Goal: Contribute content: Contribute content

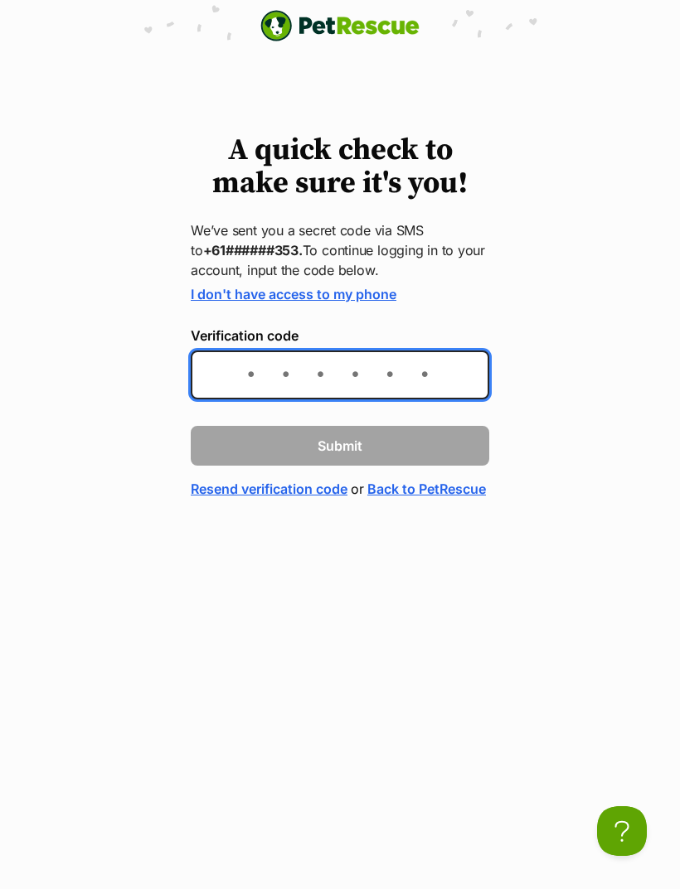
click at [352, 364] on input "Verification code" at bounding box center [340, 375] width 298 height 49
type input "312091"
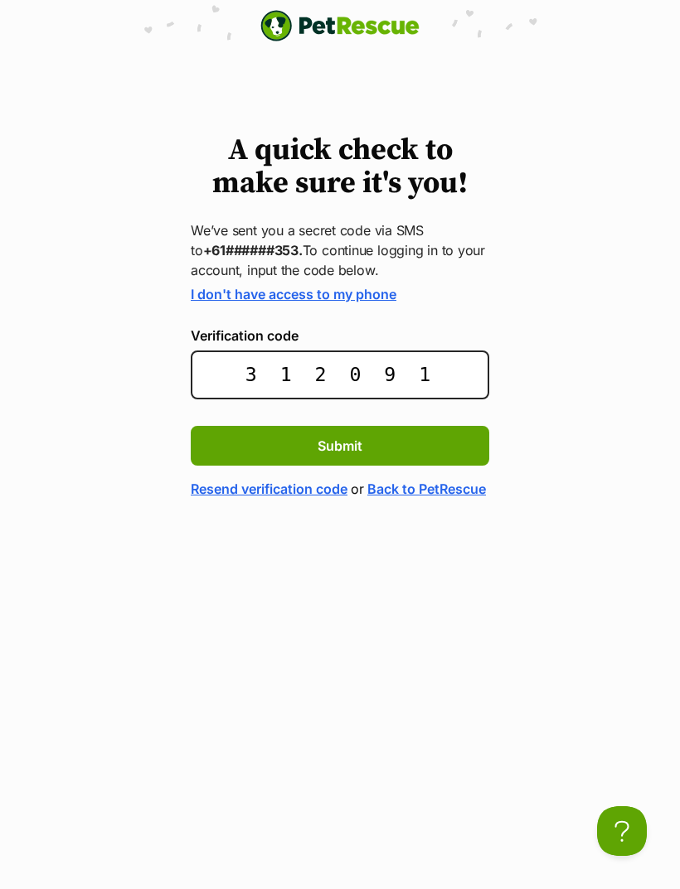
click at [418, 452] on button "Submit" at bounding box center [340, 446] width 298 height 40
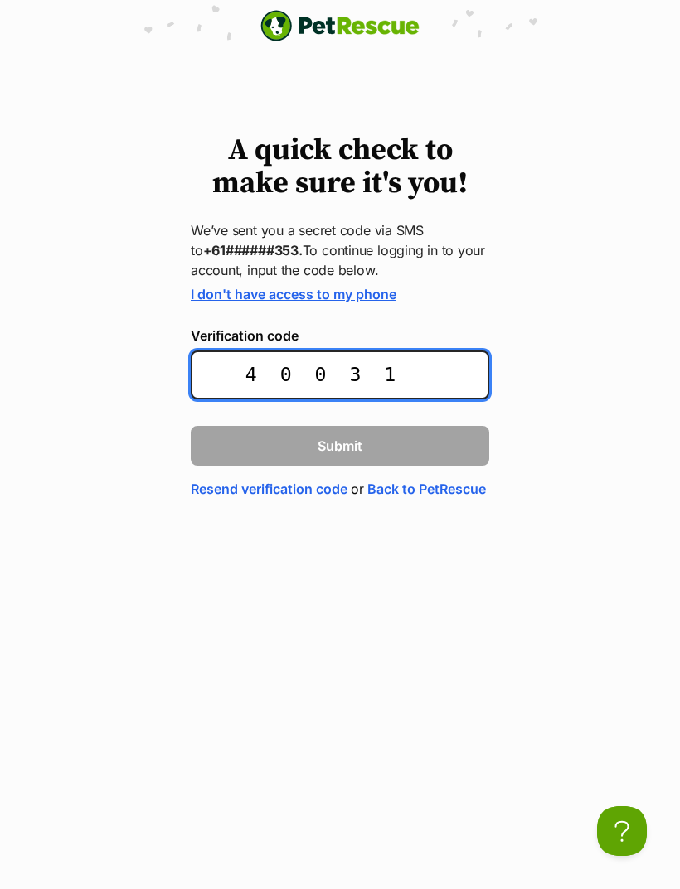
type input "400314"
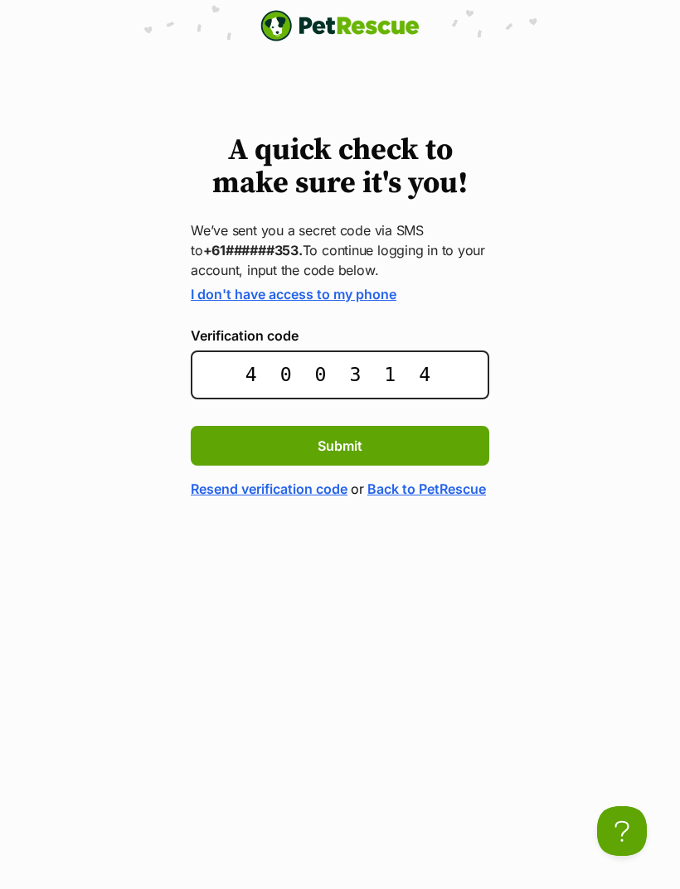
click at [421, 458] on button "Submit" at bounding box center [340, 446] width 298 height 40
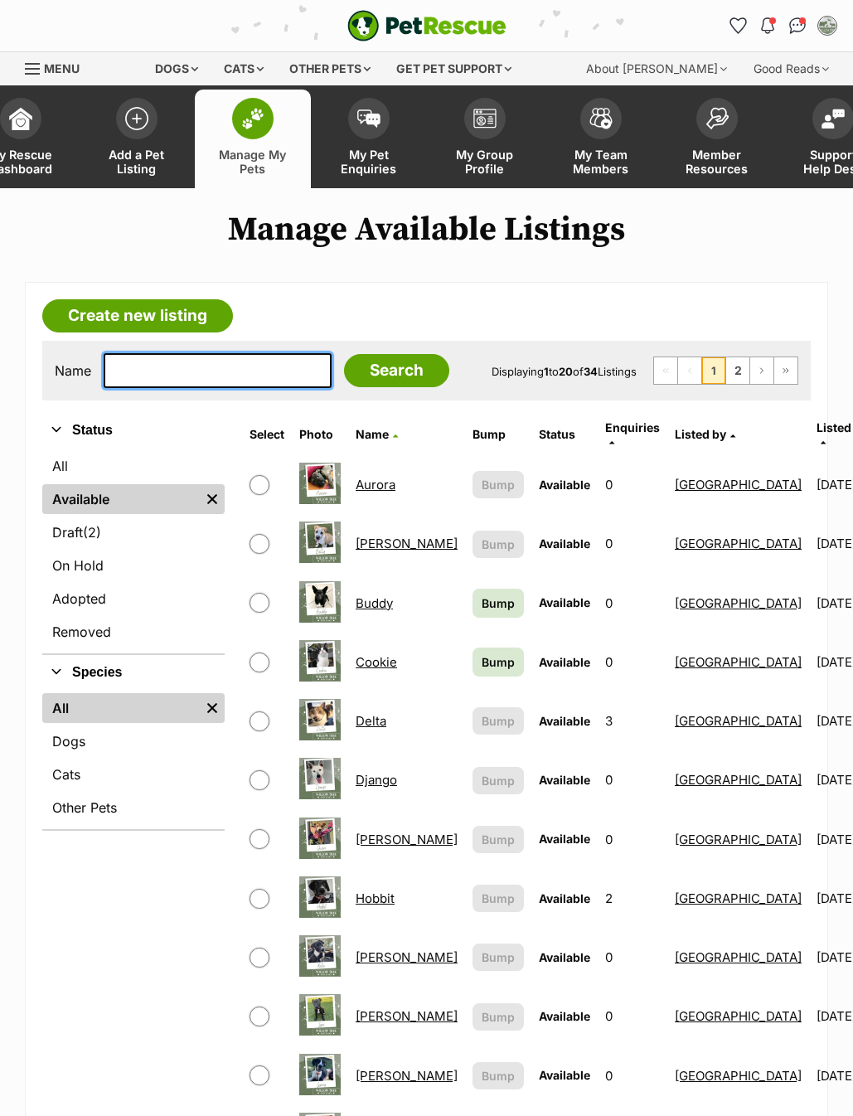
click at [236, 377] on input "text" at bounding box center [218, 370] width 228 height 35
type input "Mee"
click at [385, 381] on input "Search" at bounding box center [396, 370] width 105 height 33
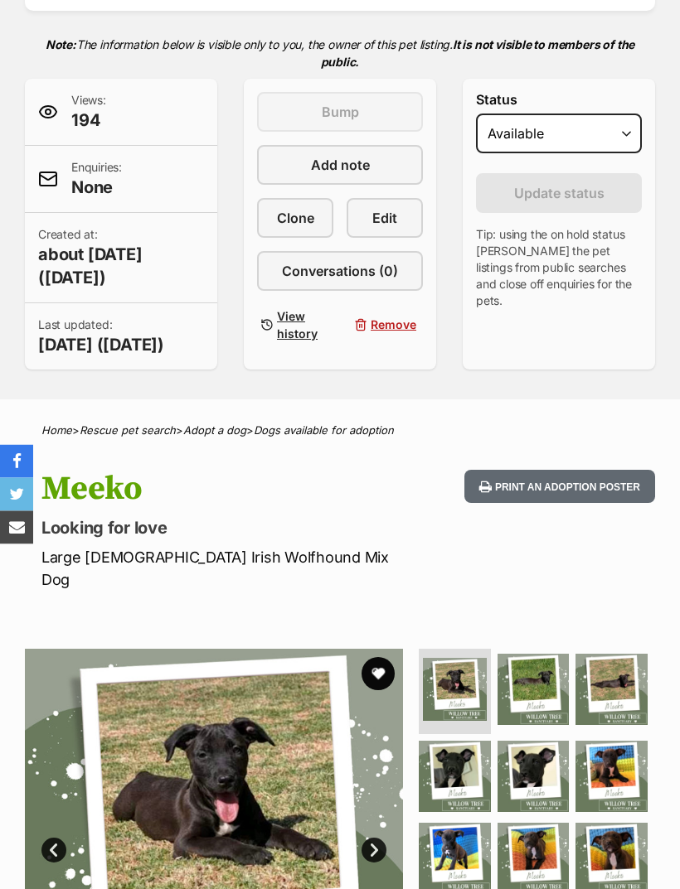
scroll to position [346, 0]
click at [385, 221] on span "Edit" at bounding box center [384, 218] width 25 height 20
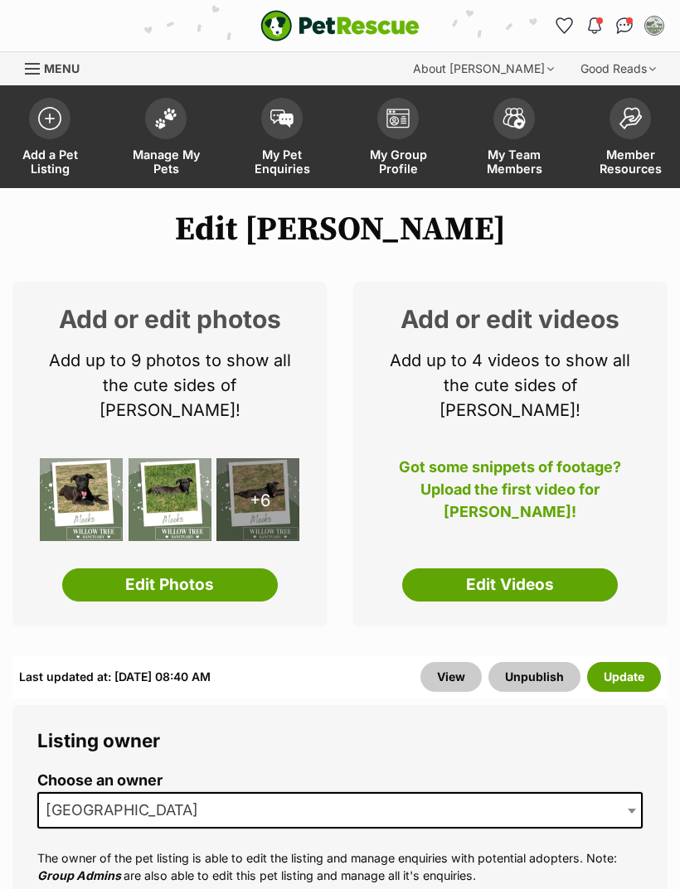
click at [227, 569] on link "Edit Photos" at bounding box center [170, 585] width 216 height 33
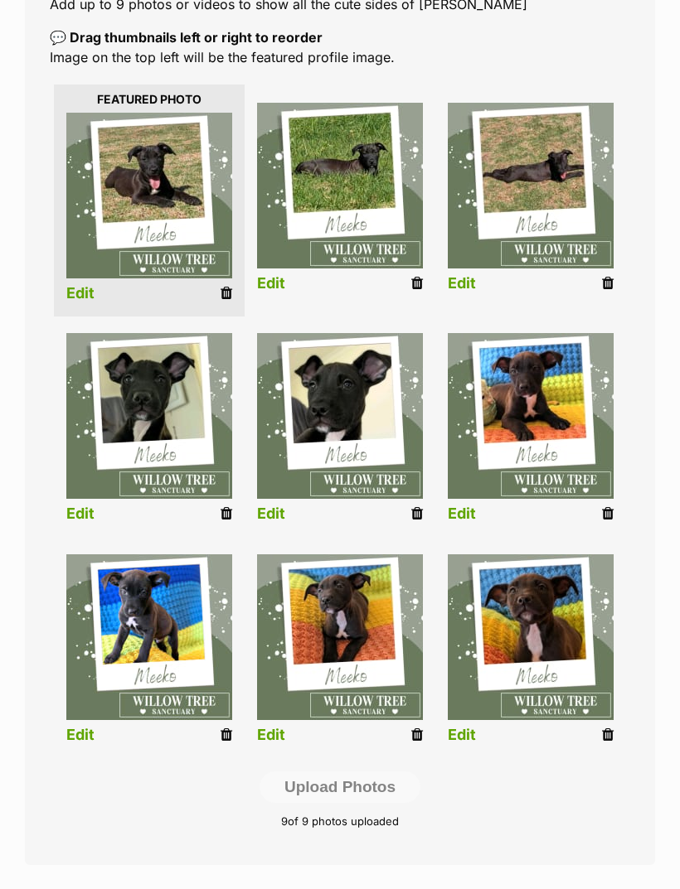
scroll to position [347, 0]
click at [611, 511] on icon at bounding box center [608, 514] width 12 height 15
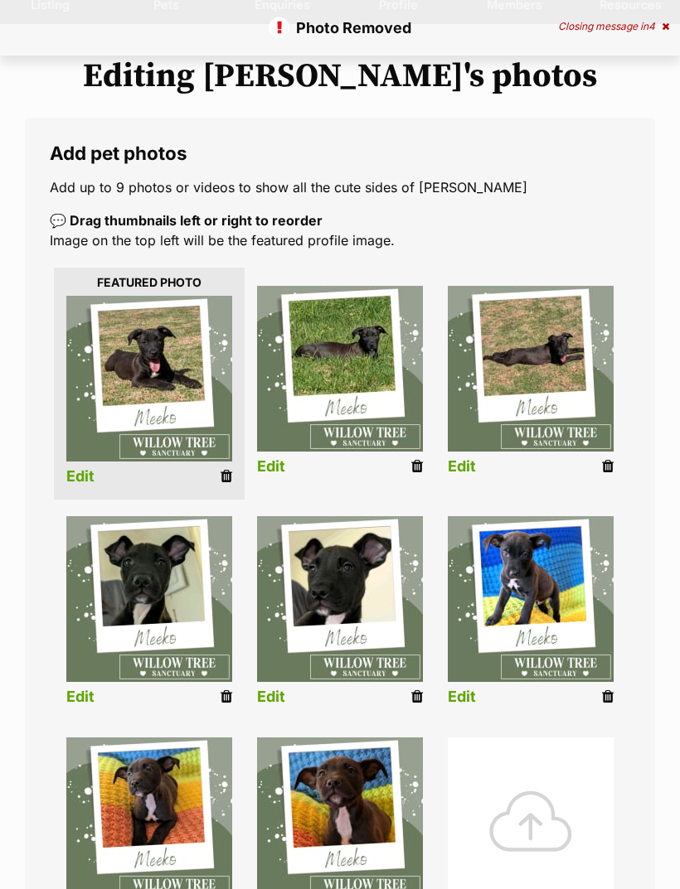
scroll to position [164, 0]
click at [545, 810] on div at bounding box center [531, 821] width 166 height 166
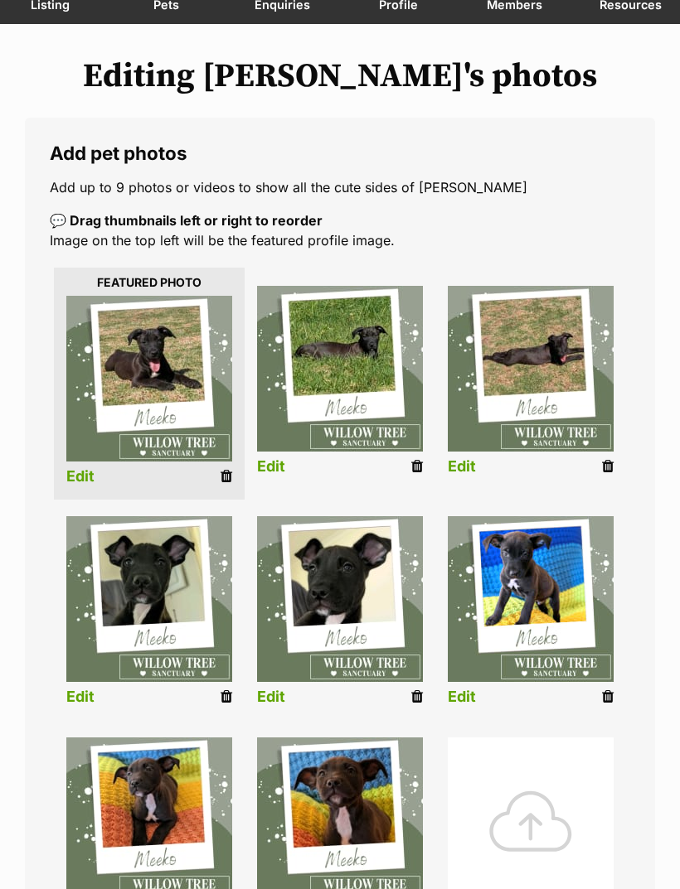
click at [521, 773] on div at bounding box center [531, 821] width 166 height 166
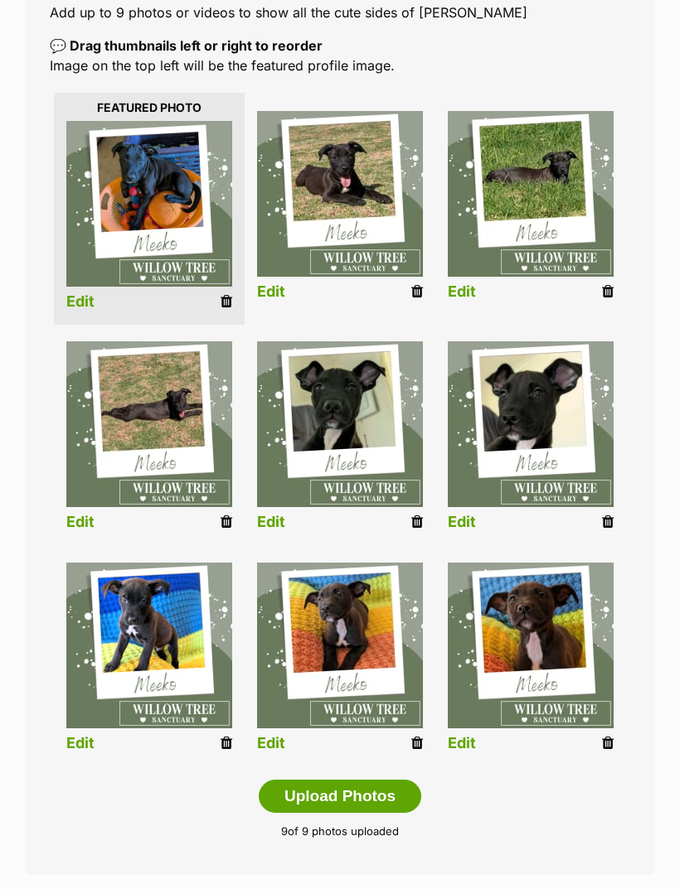
scroll to position [383, 0]
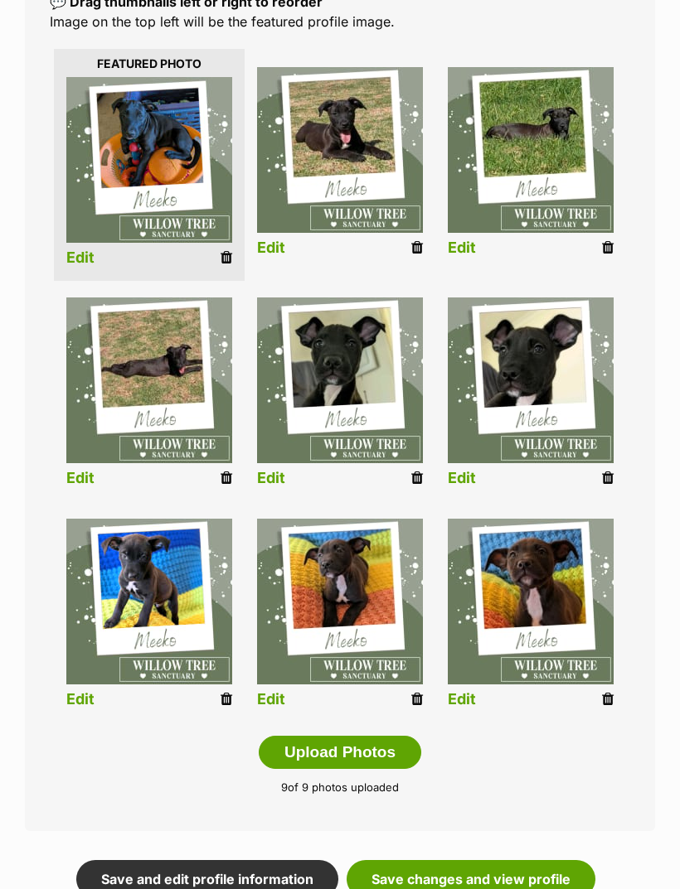
click at [498, 884] on link "Save changes and view profile" at bounding box center [471, 879] width 249 height 38
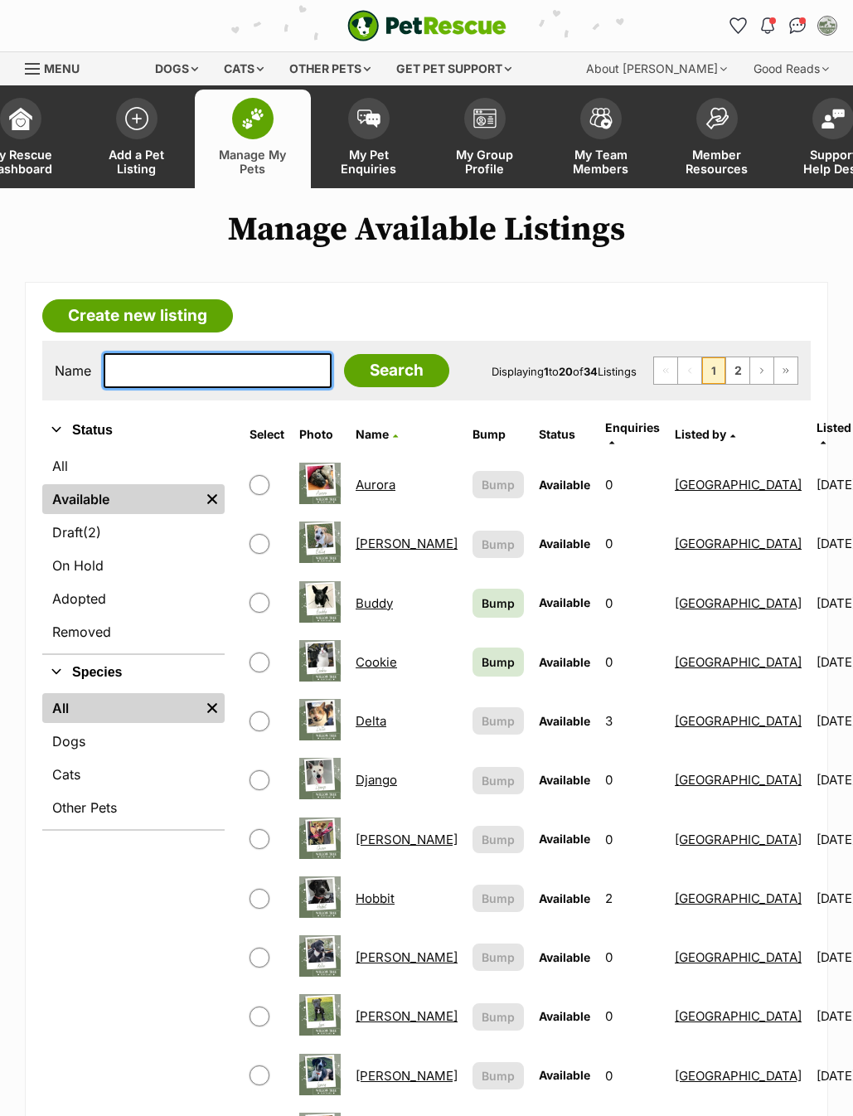
click at [222, 381] on input "text" at bounding box center [218, 370] width 228 height 35
type input "Tu"
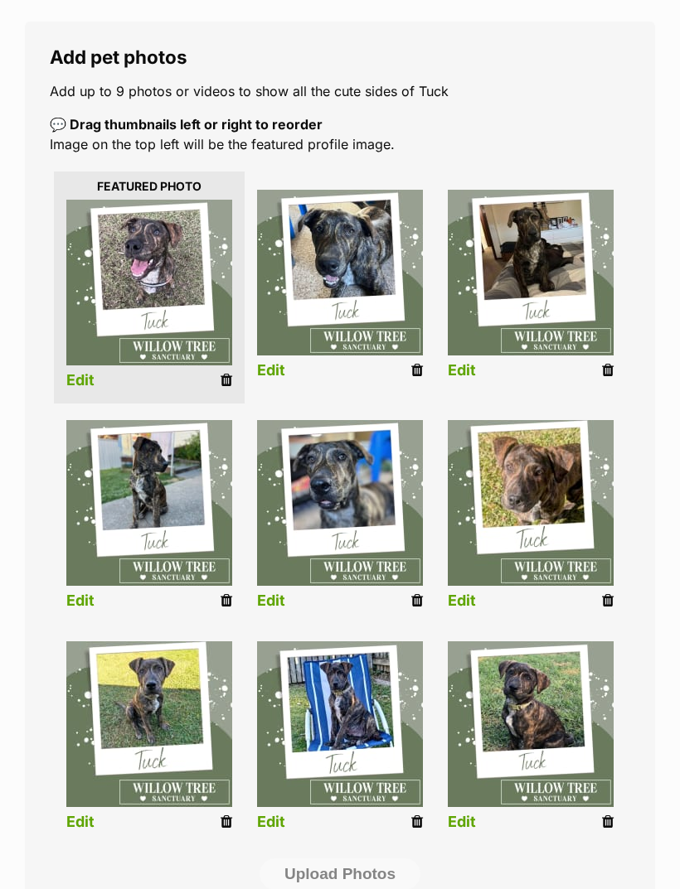
scroll to position [261, 0]
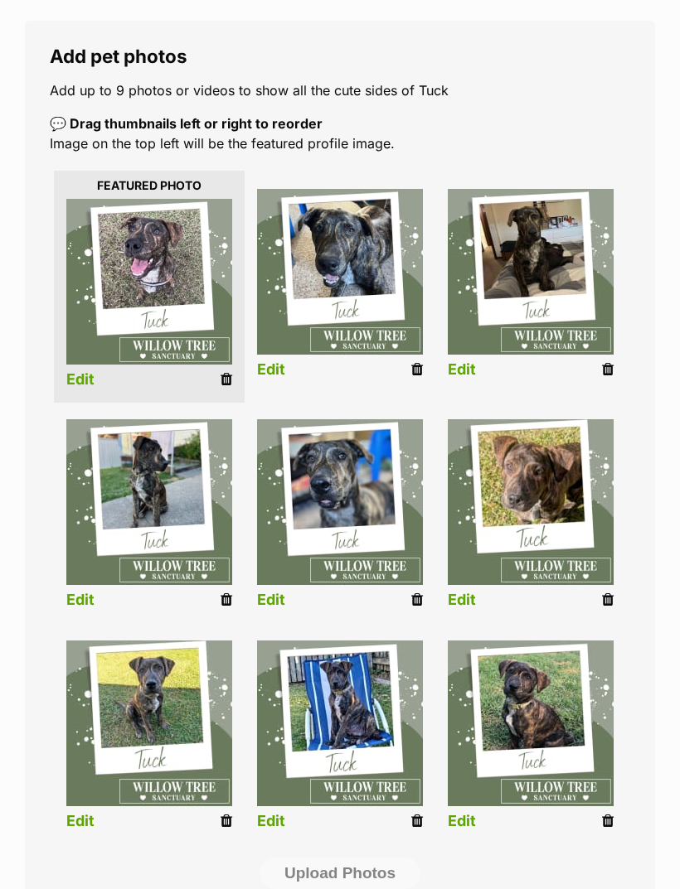
click at [612, 600] on icon at bounding box center [608, 600] width 12 height 15
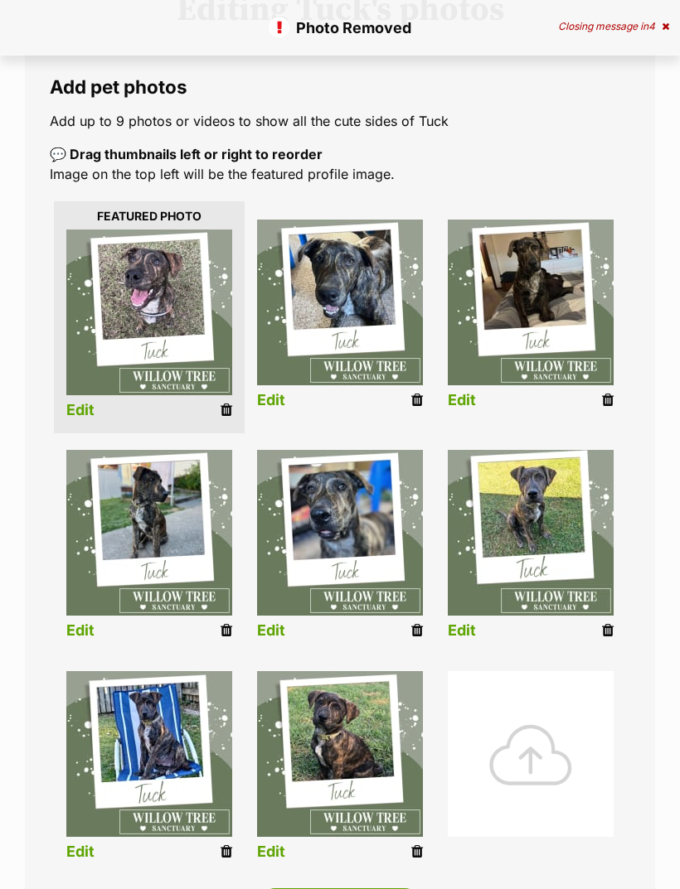
scroll to position [231, 0]
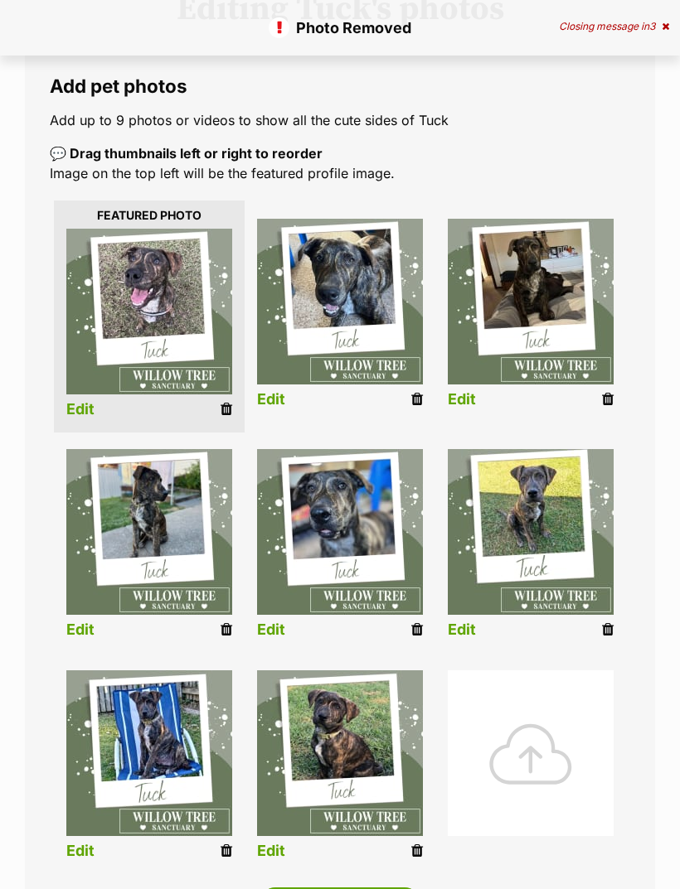
click at [420, 623] on icon at bounding box center [417, 630] width 12 height 15
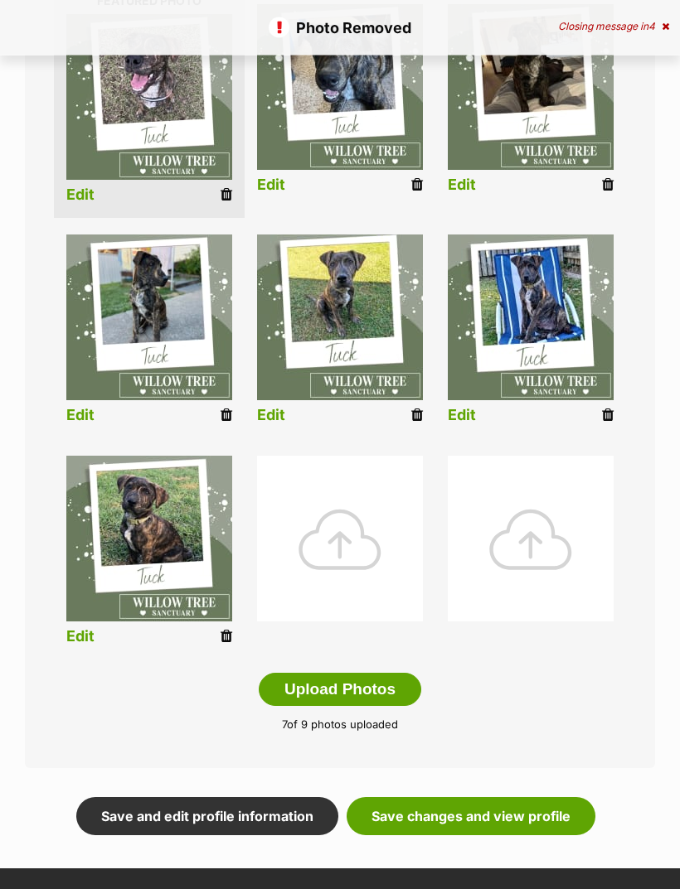
scroll to position [446, 0]
click at [363, 499] on div at bounding box center [340, 539] width 166 height 166
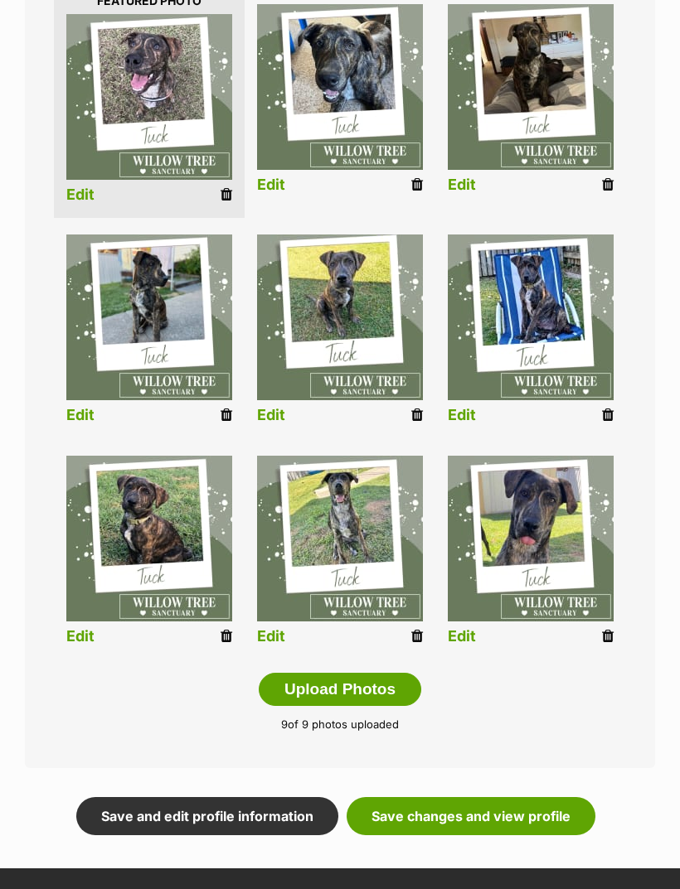
click at [222, 634] on icon at bounding box center [227, 636] width 12 height 15
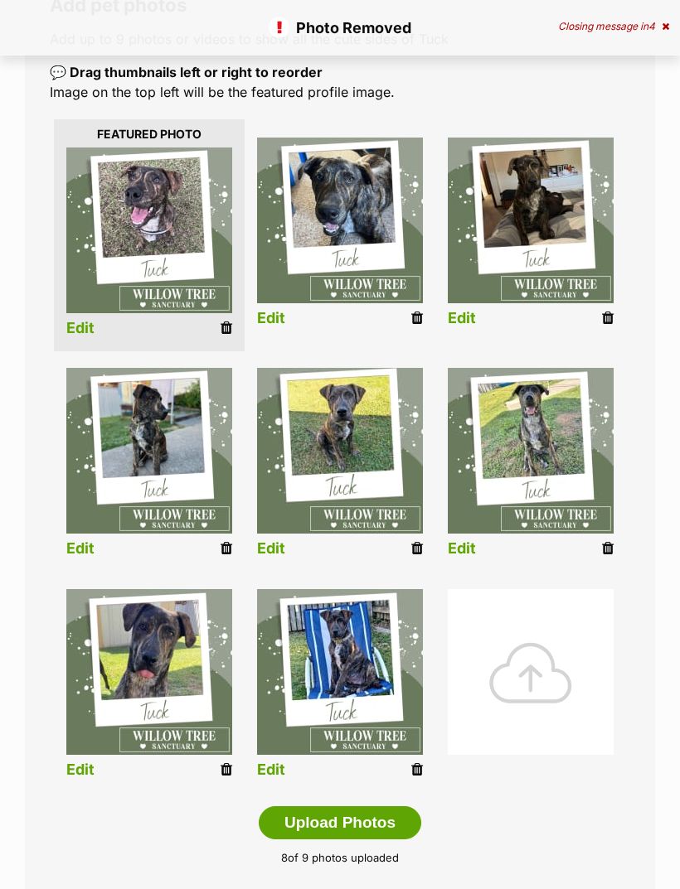
scroll to position [313, 0]
click at [417, 552] on icon at bounding box center [417, 548] width 12 height 15
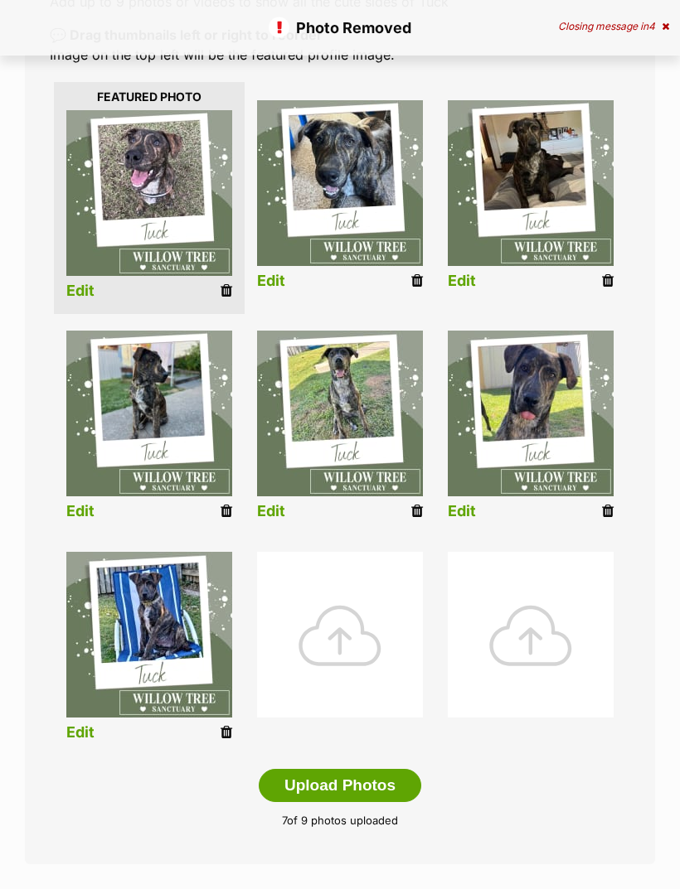
scroll to position [350, 0]
click at [351, 606] on div at bounding box center [340, 635] width 166 height 166
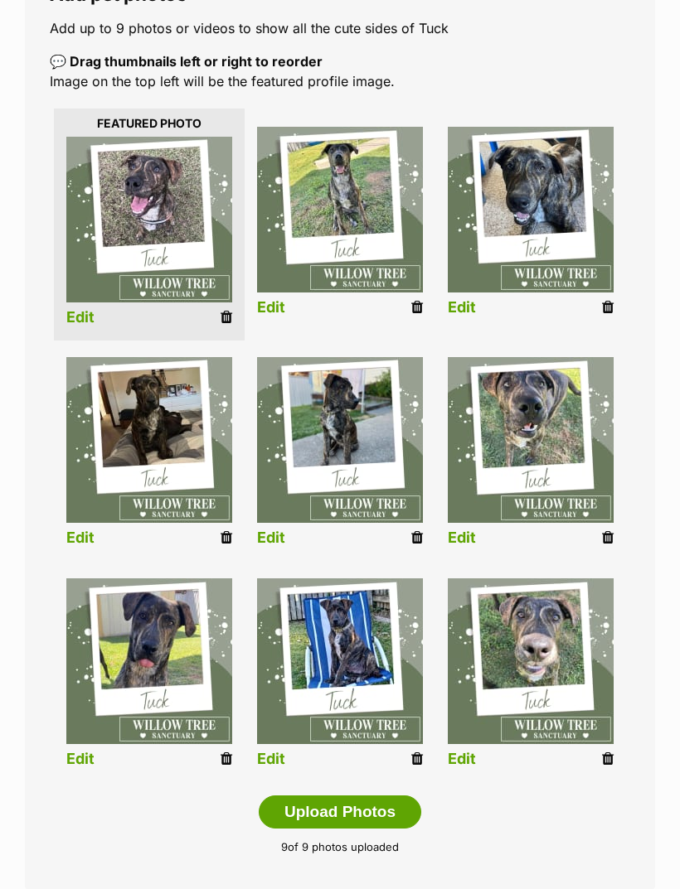
scroll to position [545, 0]
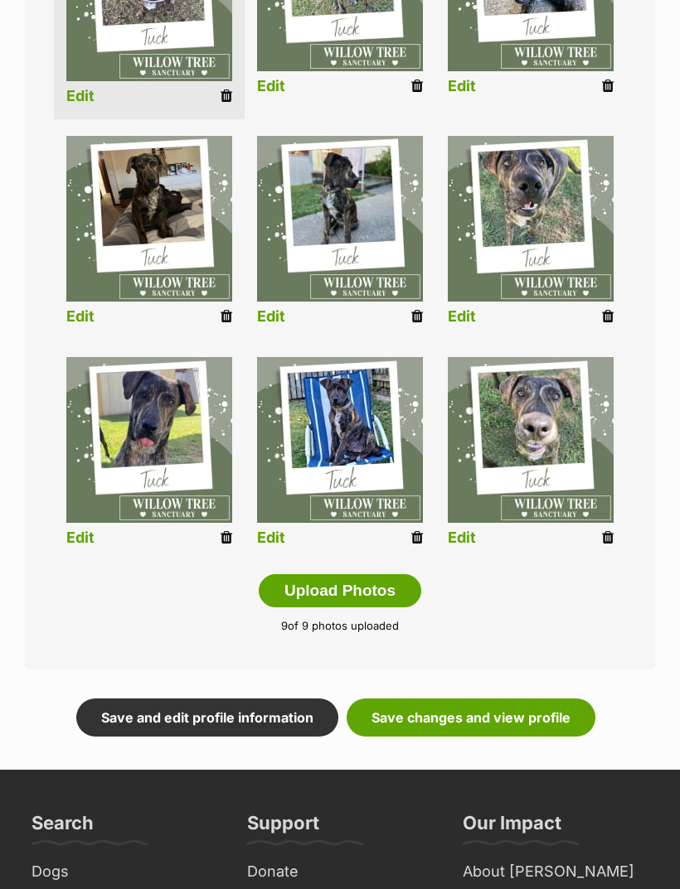
click at [532, 711] on link "Save changes and view profile" at bounding box center [471, 718] width 249 height 38
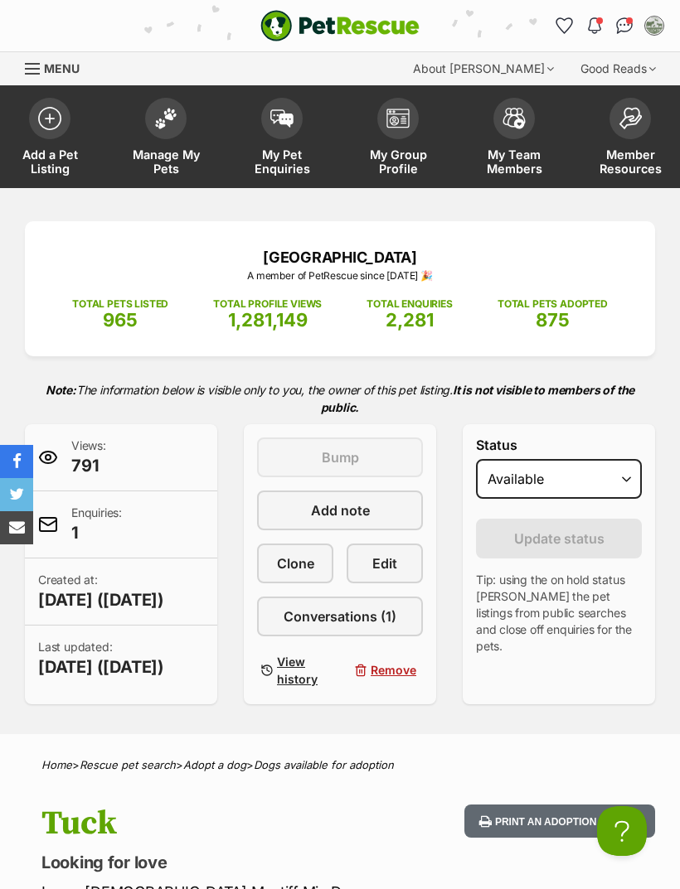
click at [166, 126] on span at bounding box center [165, 118] width 41 height 41
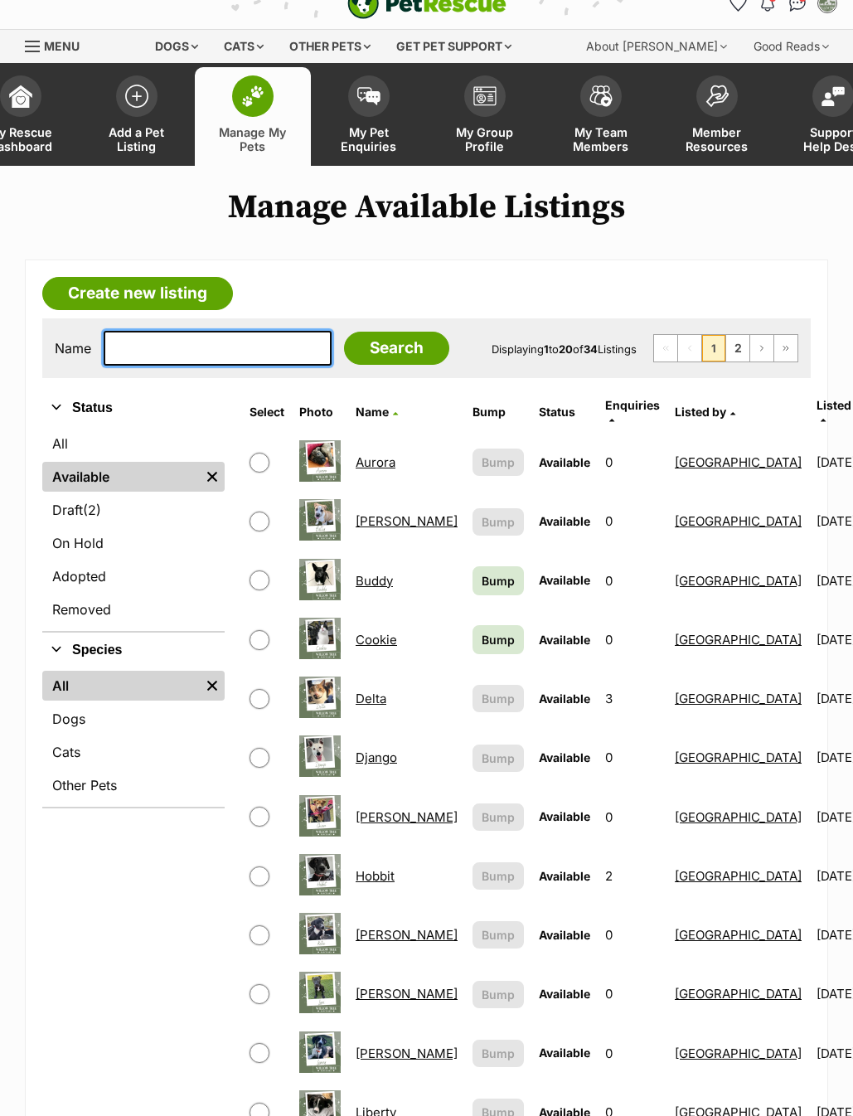
click at [239, 344] on input "text" at bounding box center [218, 348] width 228 height 35
type input "Tob"
click at [356, 352] on input "Search" at bounding box center [396, 348] width 105 height 33
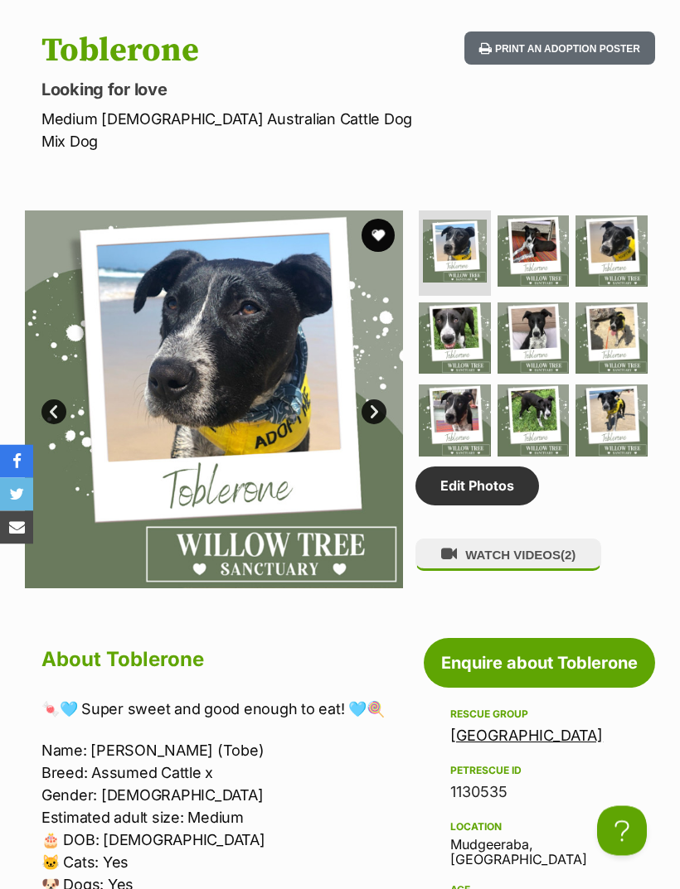
scroll to position [773, 0]
click at [490, 497] on link "Edit Photos" at bounding box center [477, 486] width 124 height 38
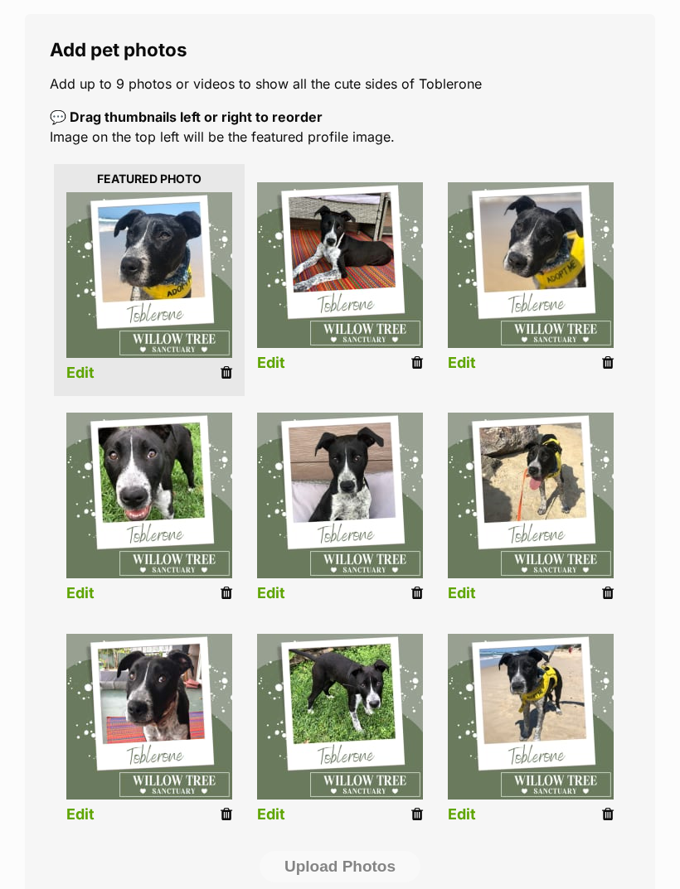
scroll to position [268, 0]
click at [236, 590] on li "Edit" at bounding box center [149, 511] width 191 height 213
click at [225, 600] on icon at bounding box center [227, 593] width 12 height 15
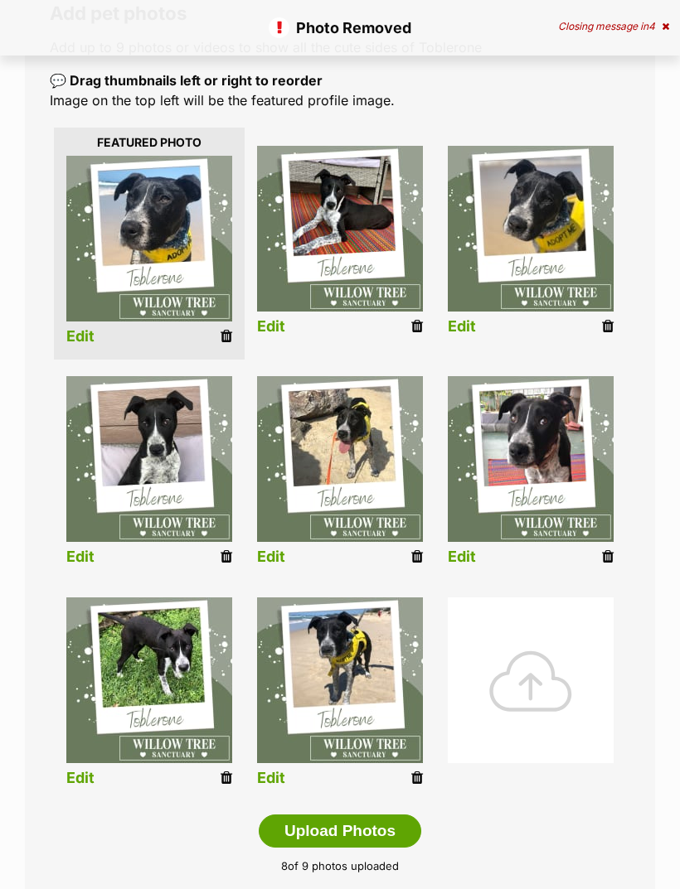
scroll to position [304, 0]
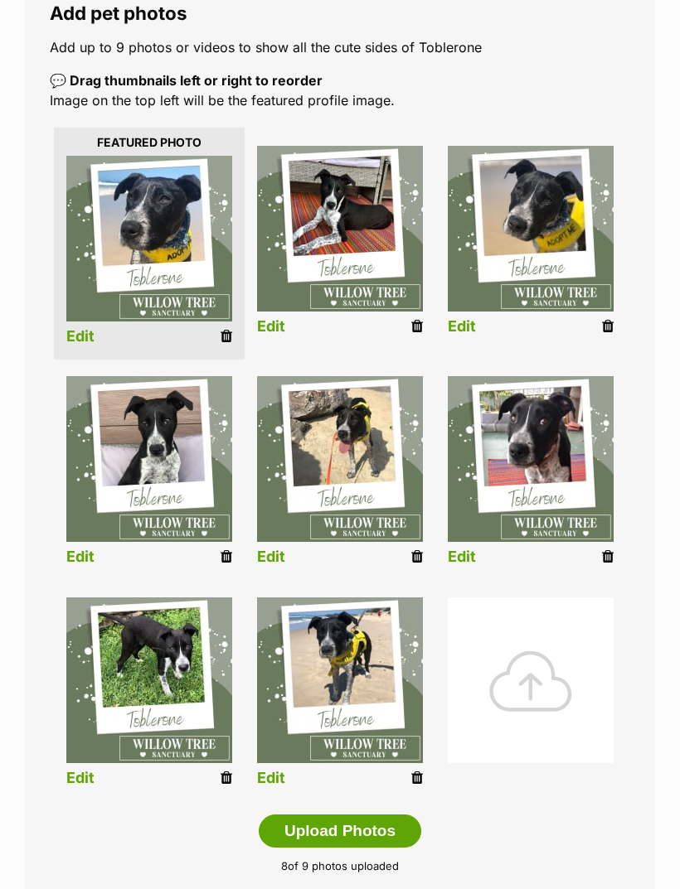
click at [566, 681] on div at bounding box center [531, 681] width 166 height 166
click at [559, 645] on div at bounding box center [531, 681] width 166 height 166
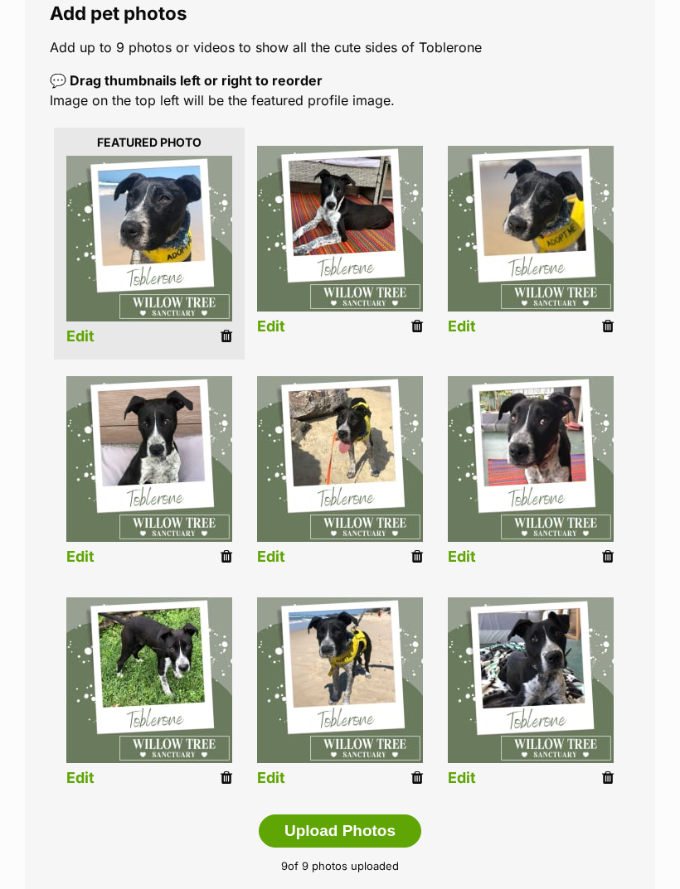
click at [412, 335] on link at bounding box center [417, 326] width 12 height 17
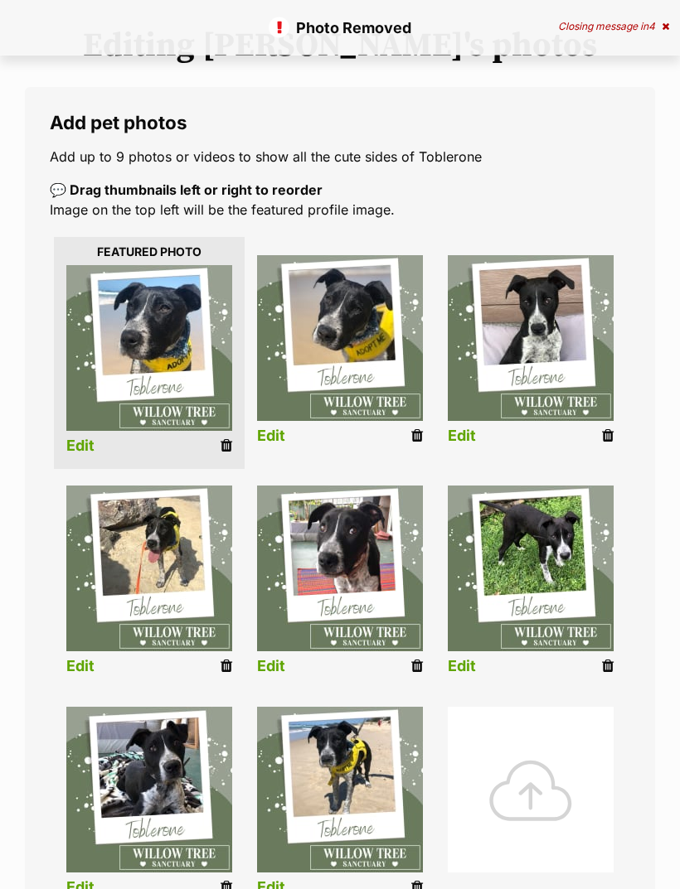
scroll to position [193, 0]
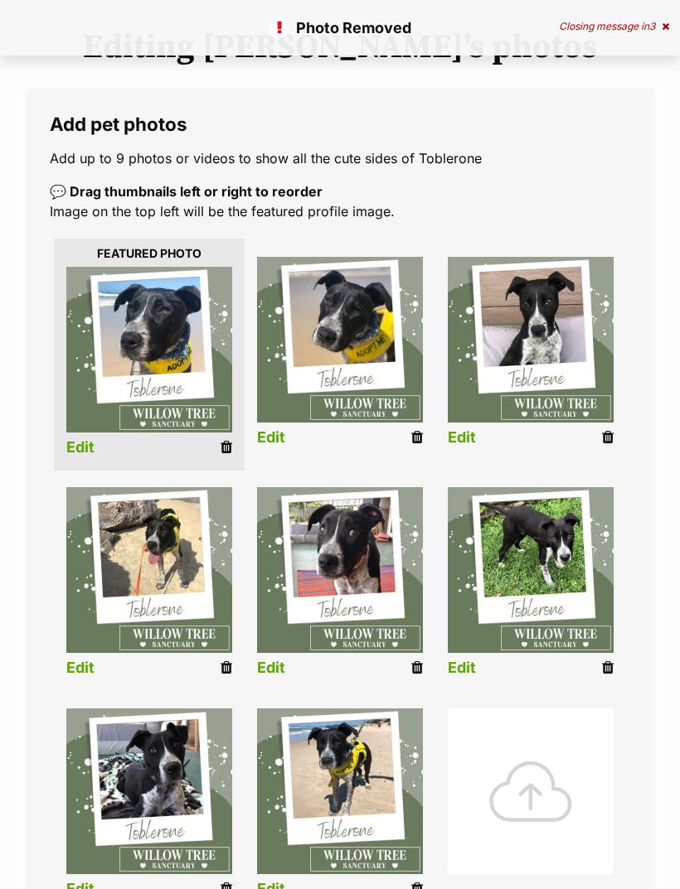
click at [543, 782] on div at bounding box center [531, 792] width 166 height 166
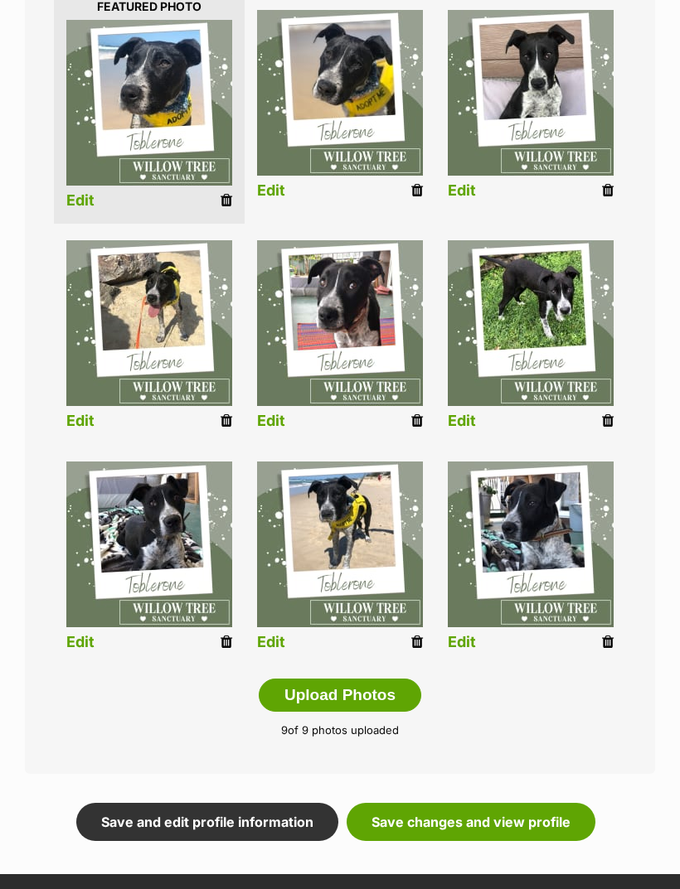
scroll to position [441, 0]
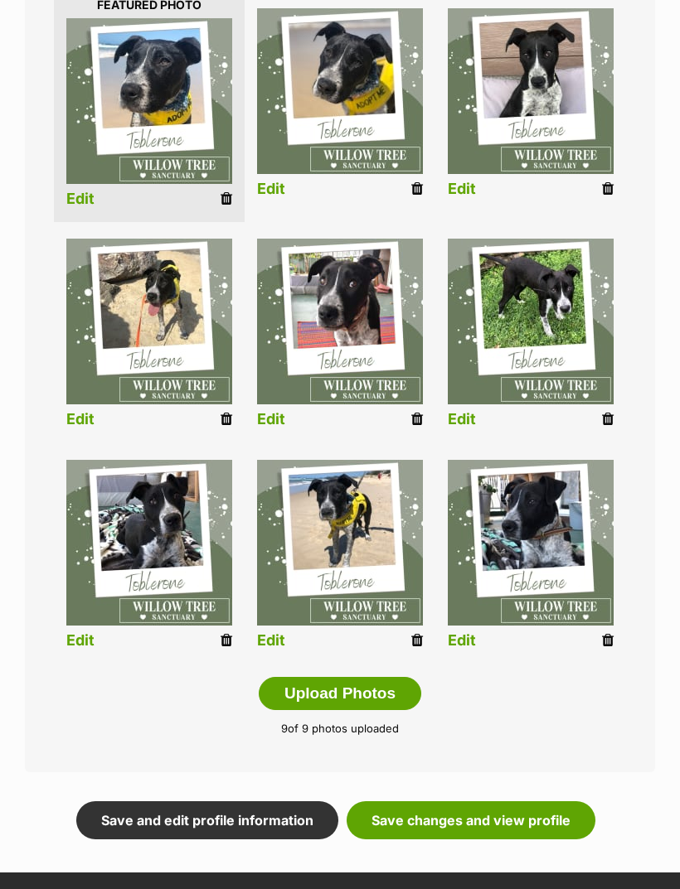
click at [538, 822] on link "Save changes and view profile" at bounding box center [471, 821] width 249 height 38
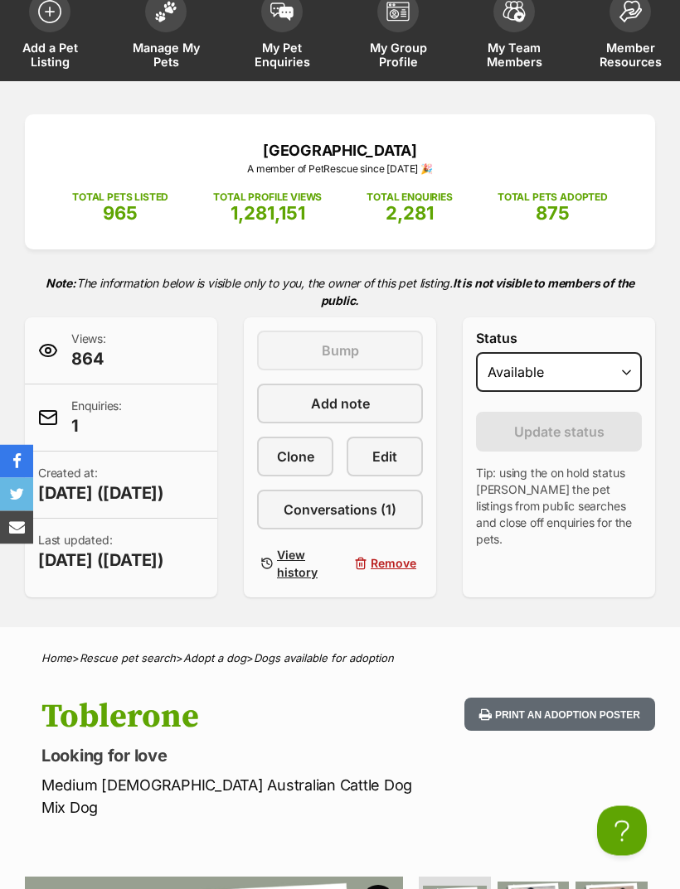
scroll to position [70, 0]
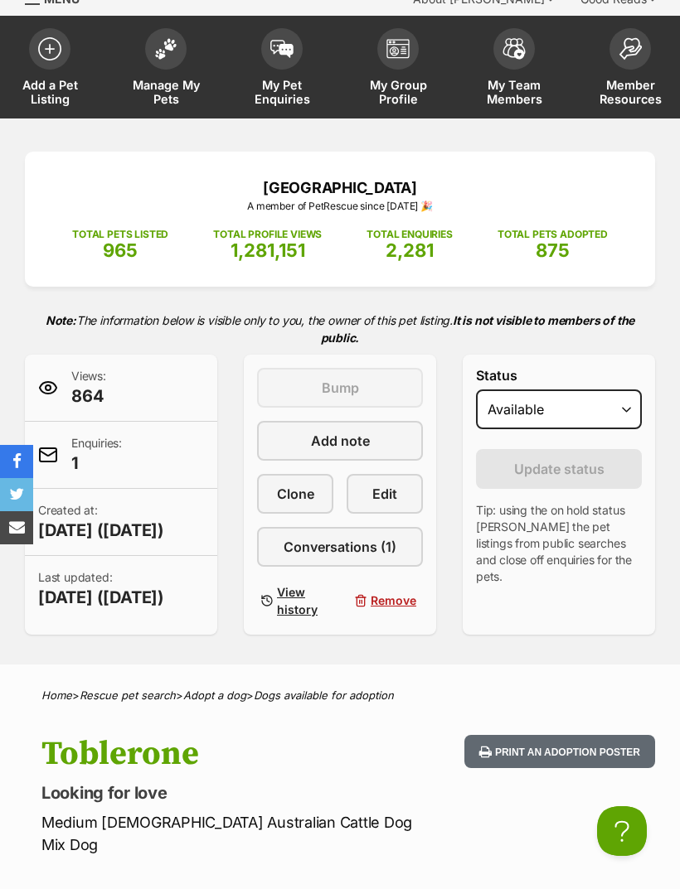
click at [405, 496] on link "Edit" at bounding box center [385, 494] width 76 height 40
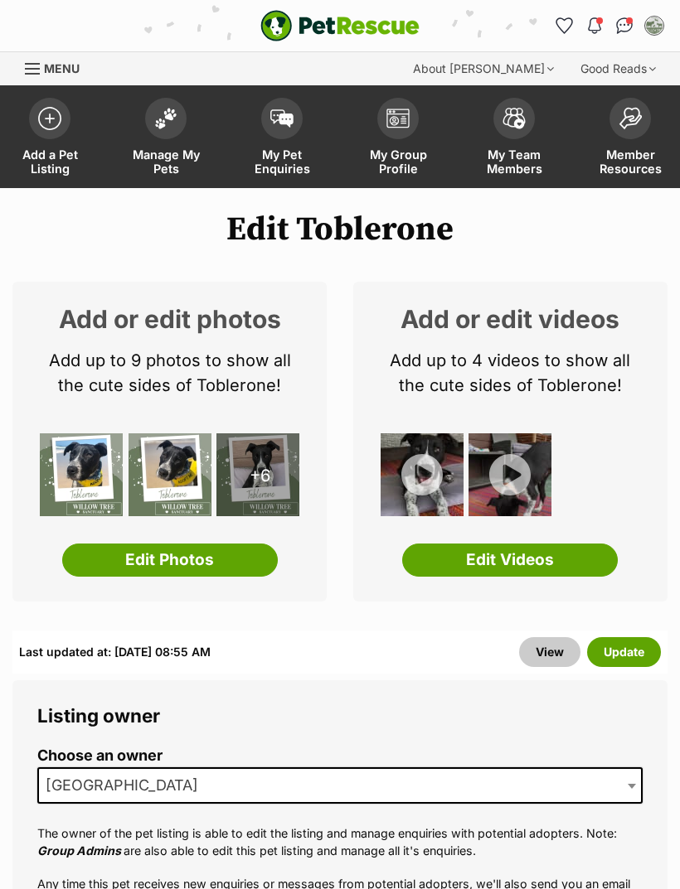
click at [555, 557] on link "Edit Videos" at bounding box center [510, 560] width 216 height 33
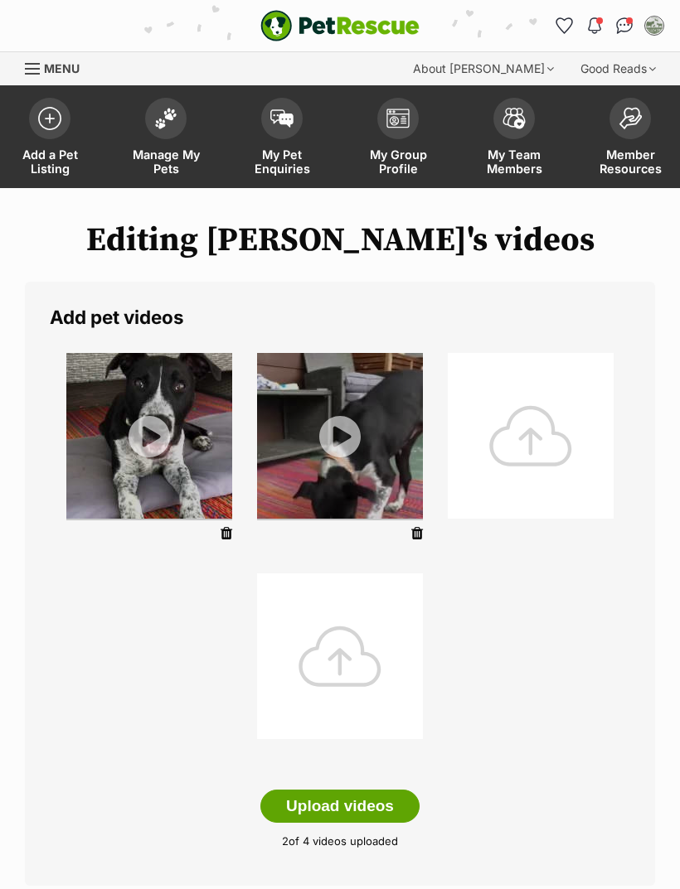
click at [531, 439] on div at bounding box center [531, 436] width 166 height 166
click at [156, 133] on span at bounding box center [165, 118] width 41 height 41
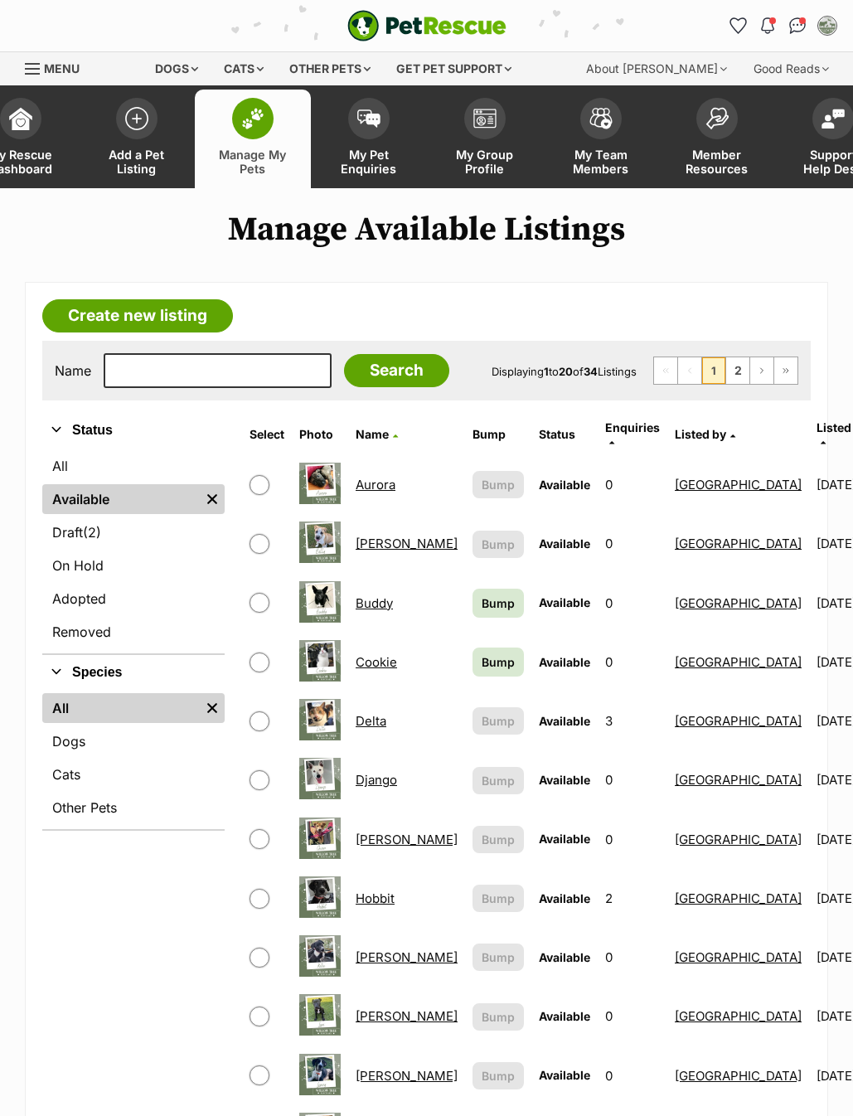
click at [172, 313] on link "Create new listing" at bounding box center [137, 315] width 191 height 33
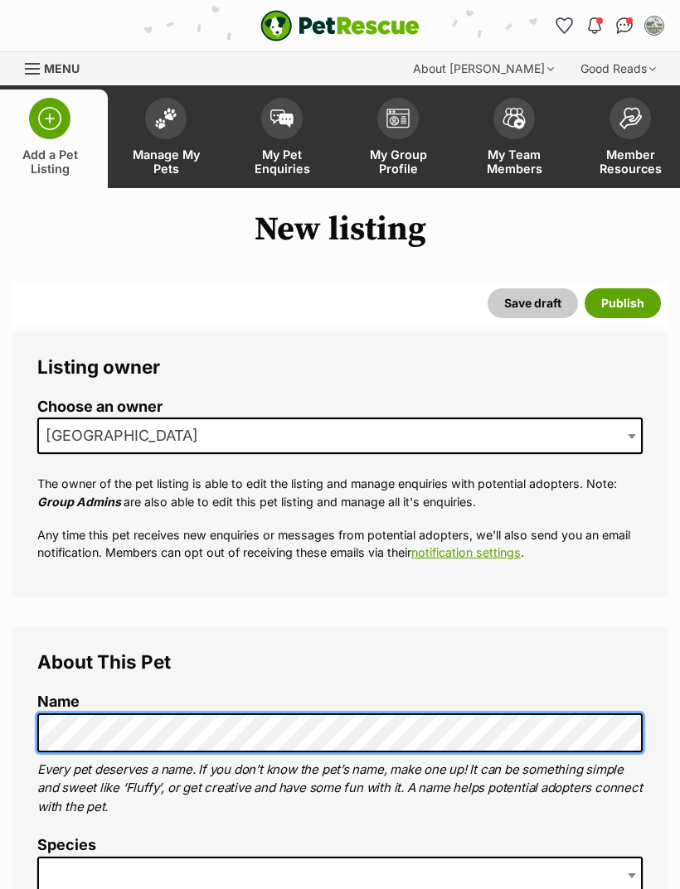
scroll to position [147, 0]
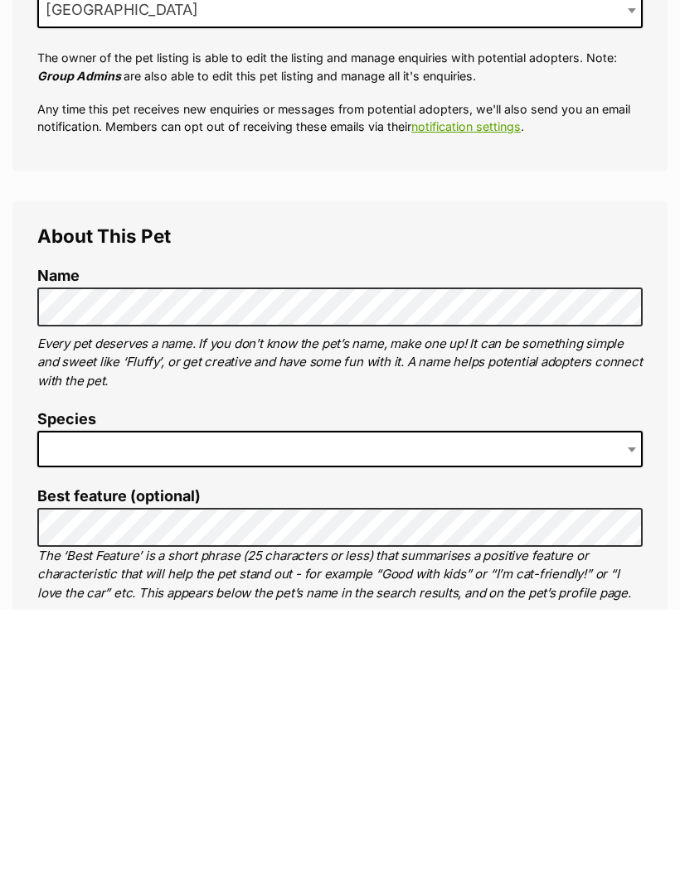
click at [528, 710] on span at bounding box center [339, 728] width 605 height 36
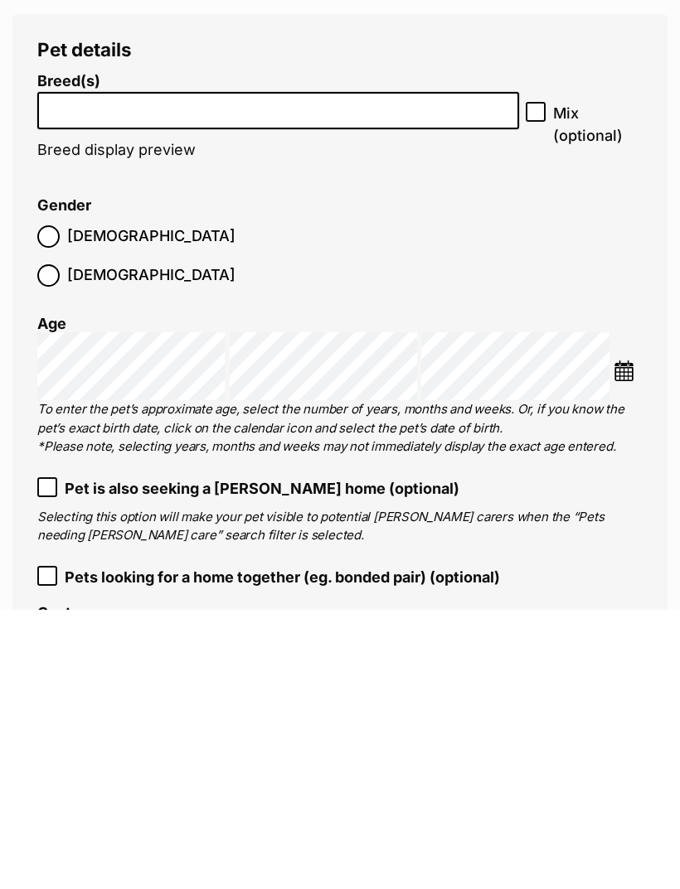
scroll to position [2199, 0]
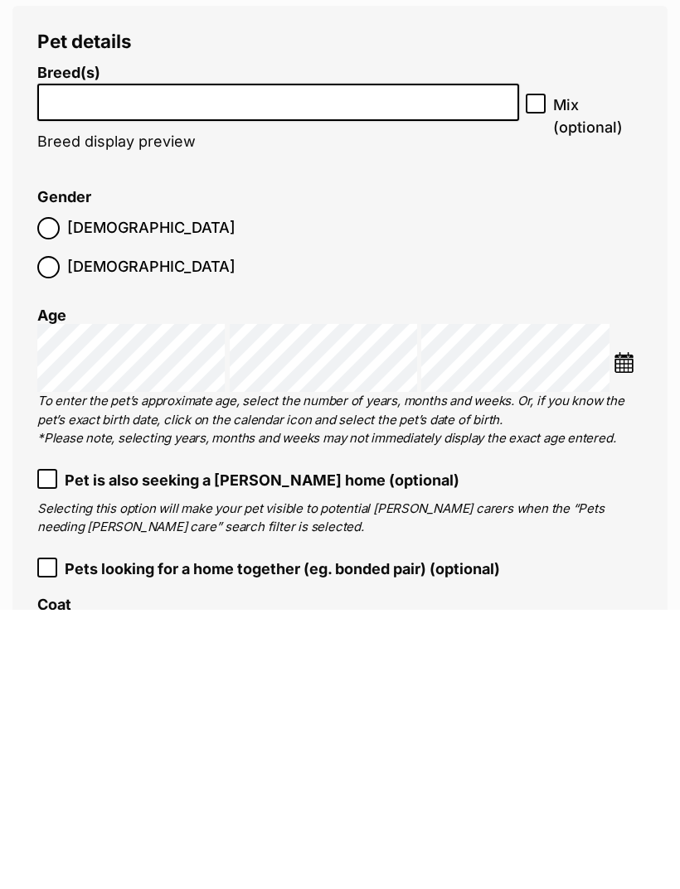
click at [469, 369] on input "search" at bounding box center [278, 377] width 470 height 17
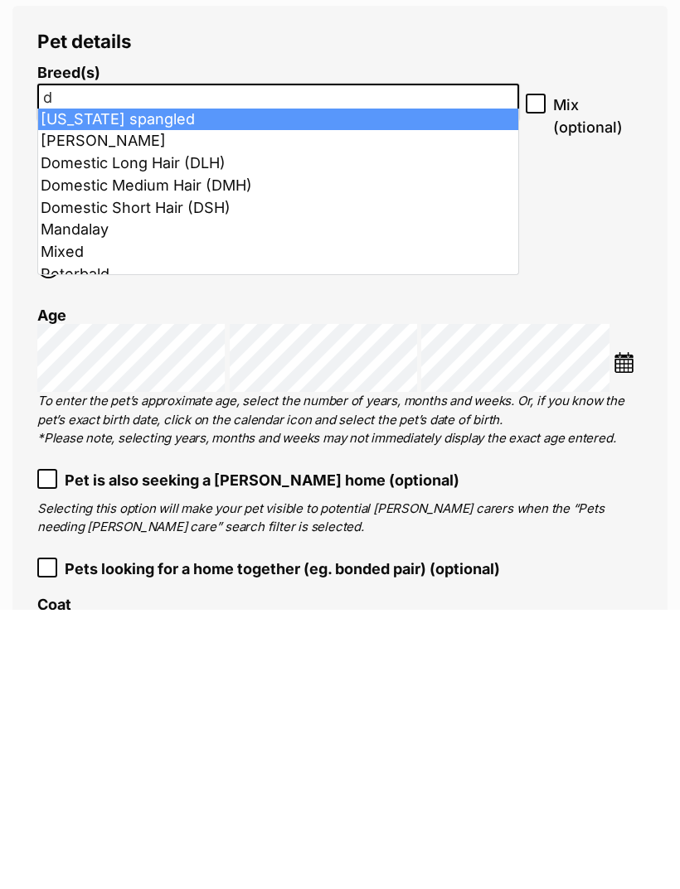
type input "d"
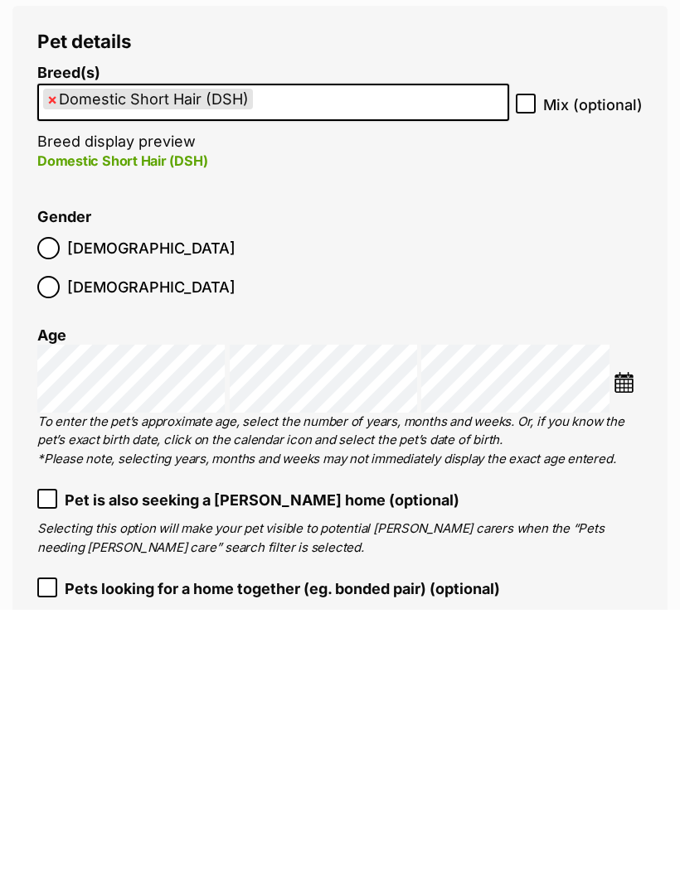
select select "252102"
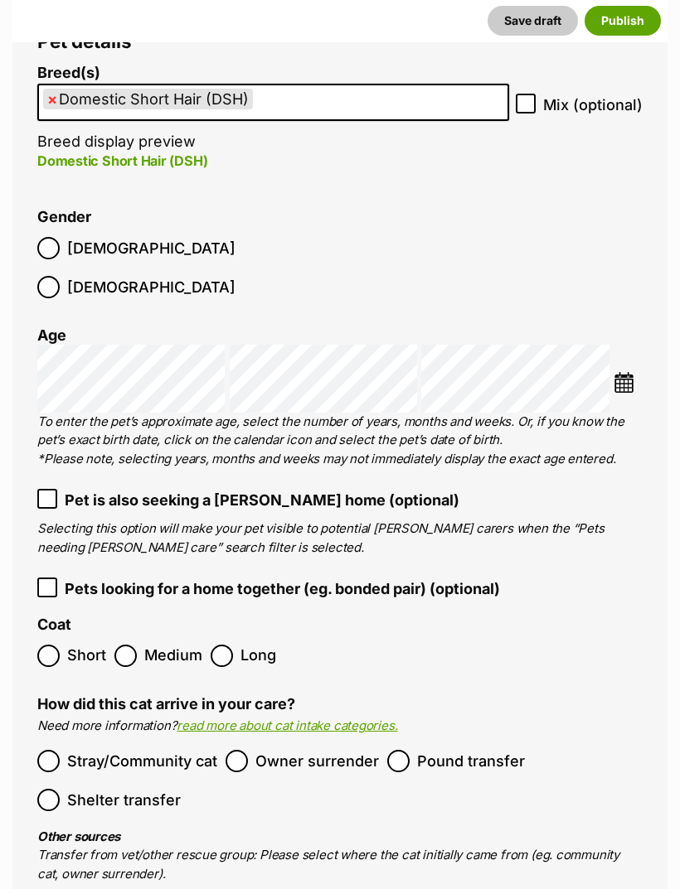
click at [533, 94] on input "Mix (optional)" at bounding box center [526, 104] width 20 height 20
click at [535, 94] on input "Mix (optional)" at bounding box center [526, 104] width 20 height 20
checkbox input "false"
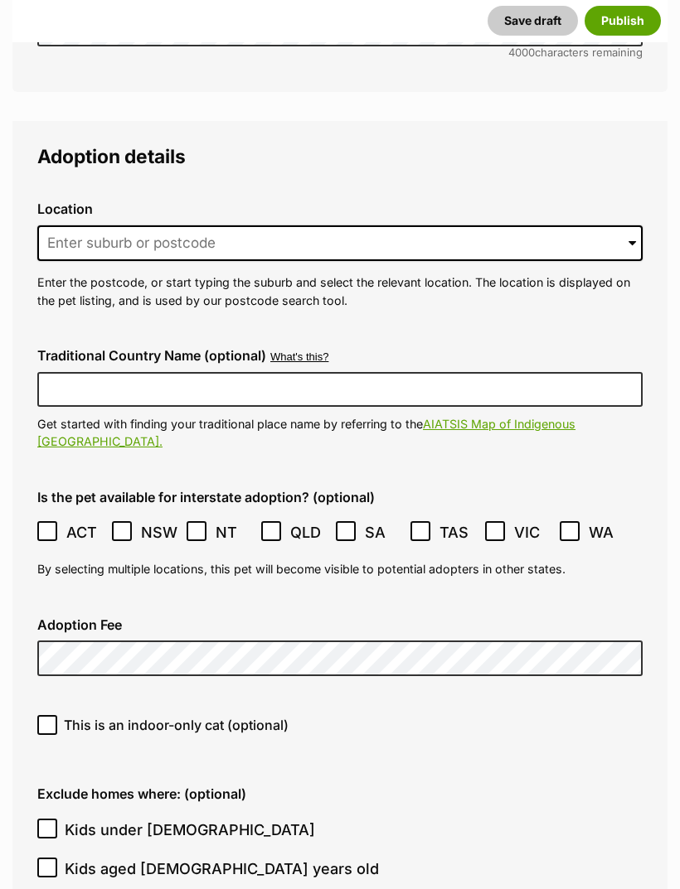
scroll to position [4386, 0]
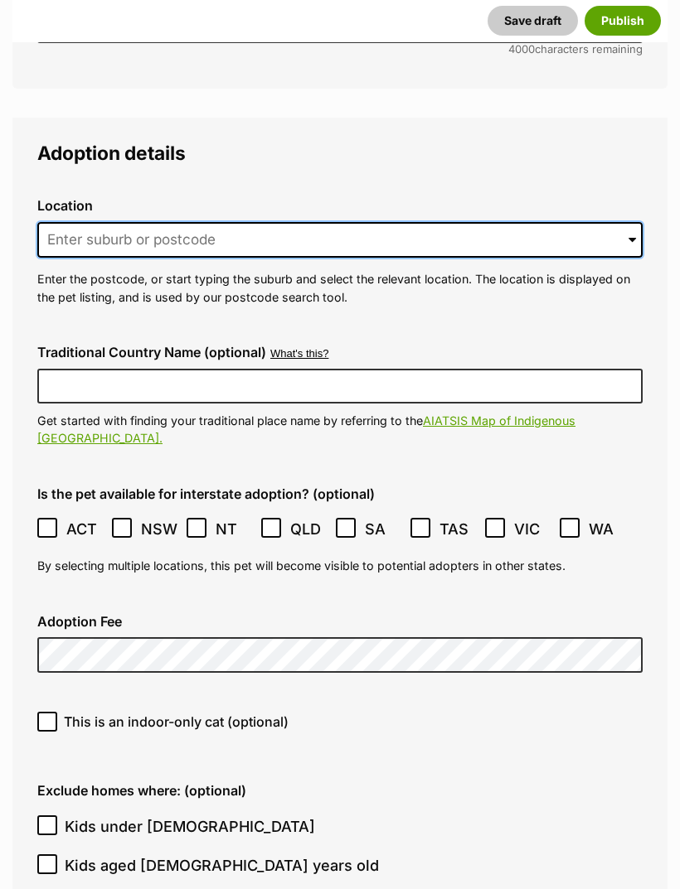
click at [380, 222] on input at bounding box center [339, 240] width 605 height 36
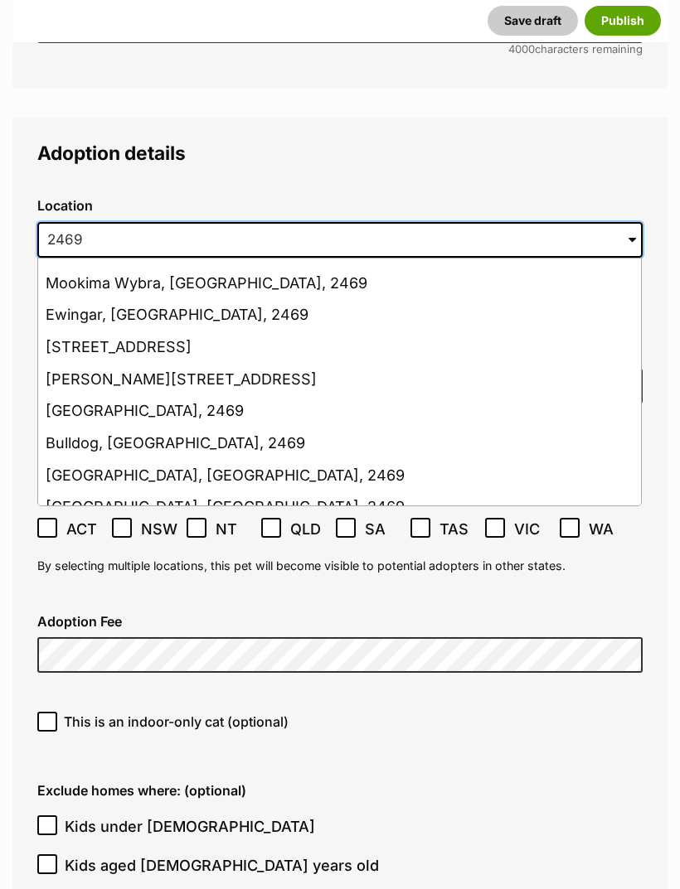
scroll to position [780, 0]
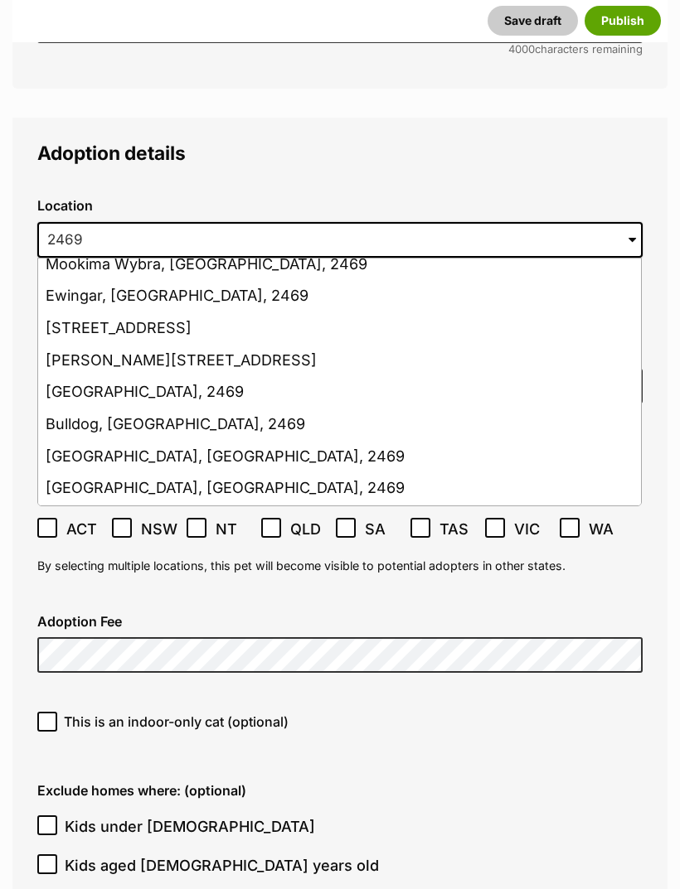
click at [245, 345] on li "Theresa Creek, New South Wales, 2469" at bounding box center [339, 361] width 603 height 32
type input "Theresa Creek, New South Wales, 2469"
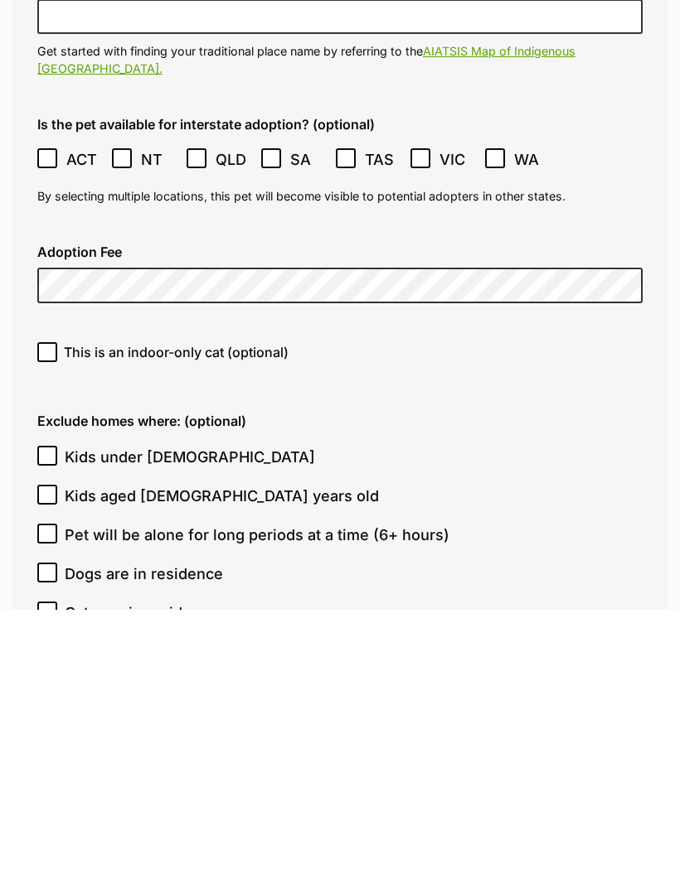
click at [51, 622] on input "This is an indoor-only cat (optional)" at bounding box center [47, 632] width 20 height 20
checkbox input "true"
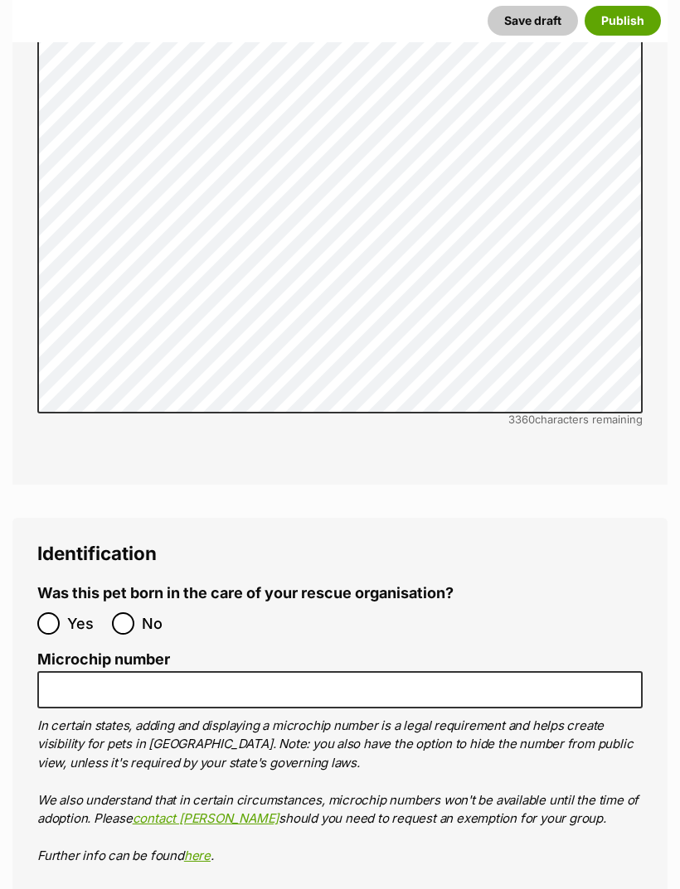
scroll to position [5581, 0]
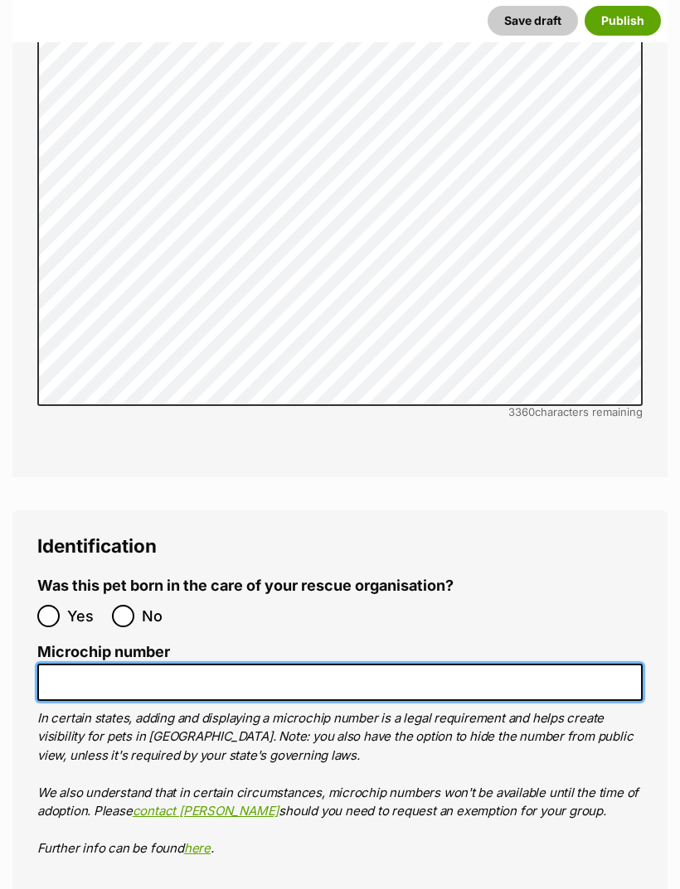
click at [84, 664] on input "Microchip number" at bounding box center [339, 682] width 605 height 37
paste input "953010006678508"
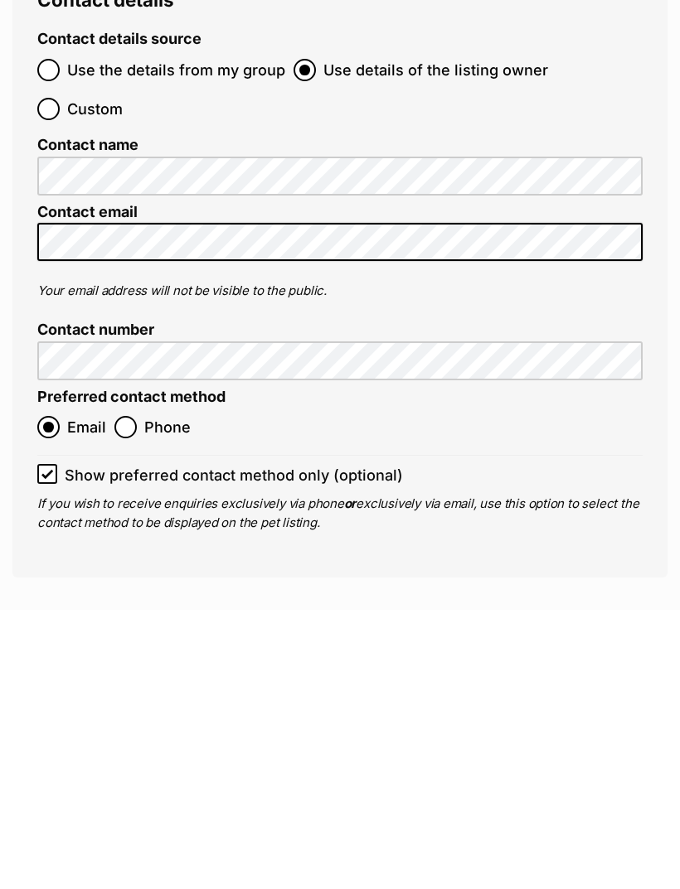
scroll to position [6697, 0]
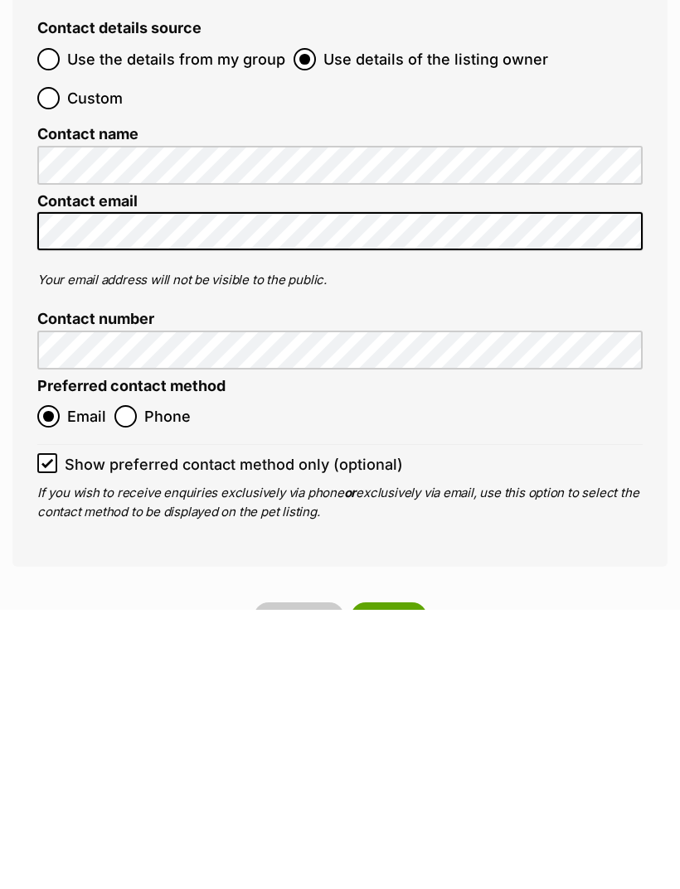
type input "953010006678508"
click at [404, 882] on button "Publish" at bounding box center [389, 897] width 76 height 30
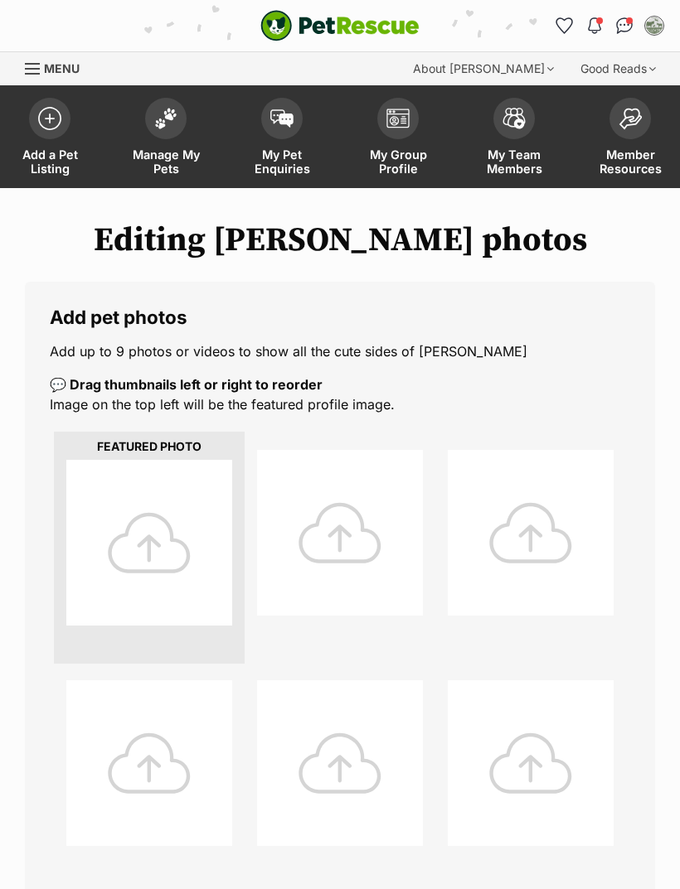
click at [205, 511] on div at bounding box center [149, 543] width 166 height 166
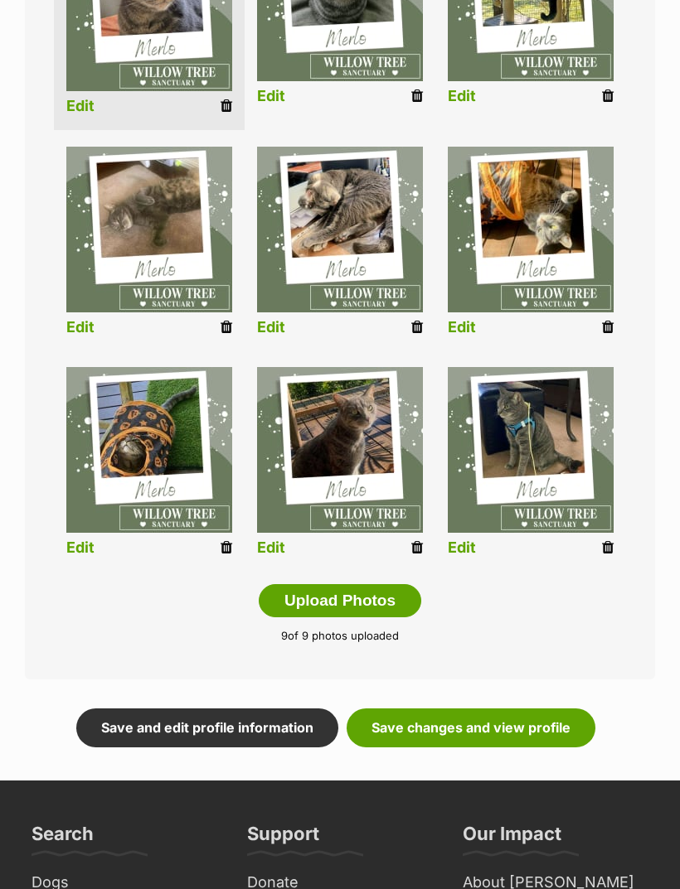
scroll to position [533, 0]
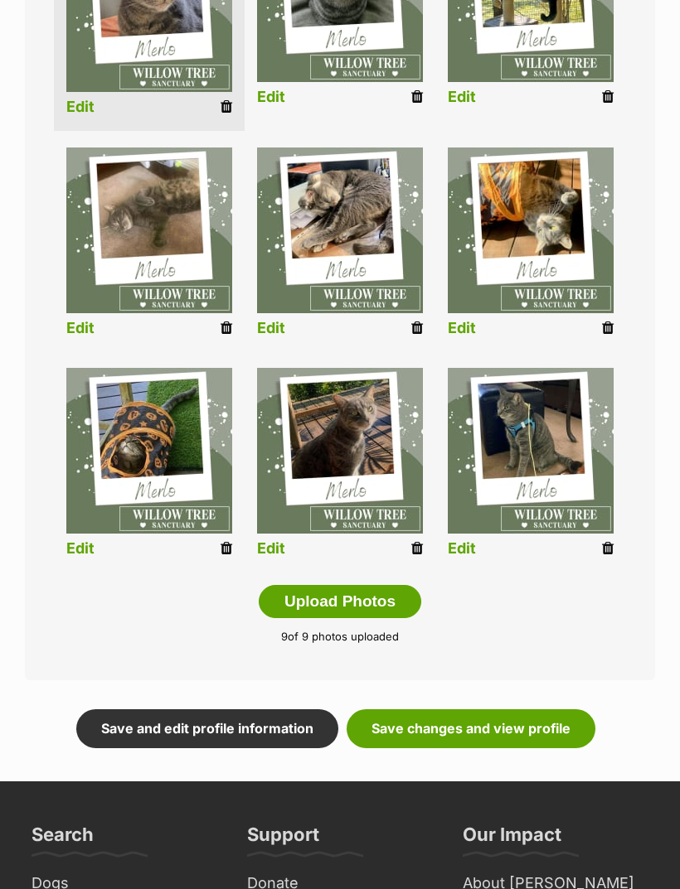
click at [548, 726] on link "Save changes and view profile" at bounding box center [471, 729] width 249 height 38
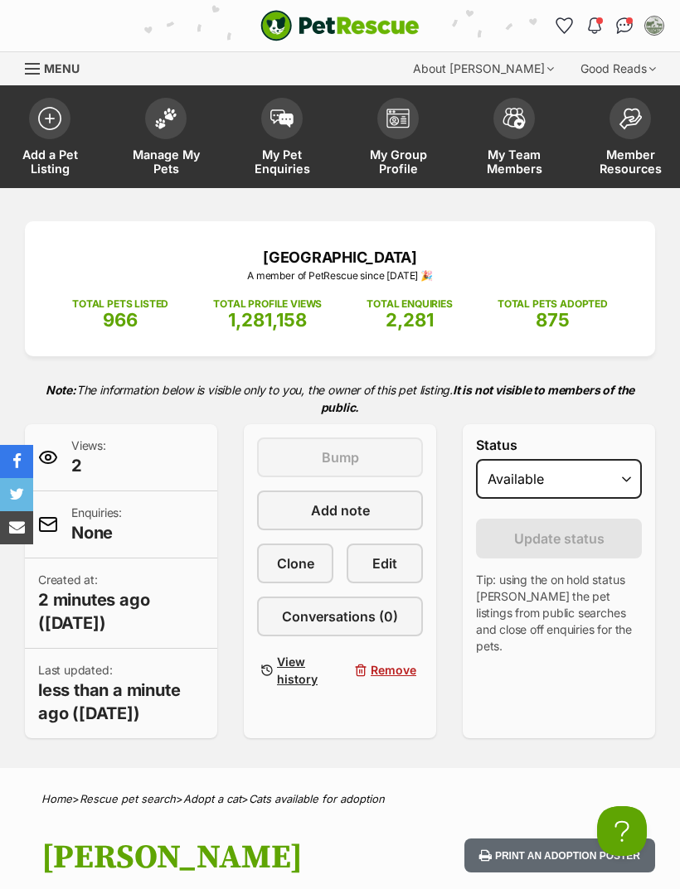
click at [176, 128] on span at bounding box center [165, 118] width 41 height 41
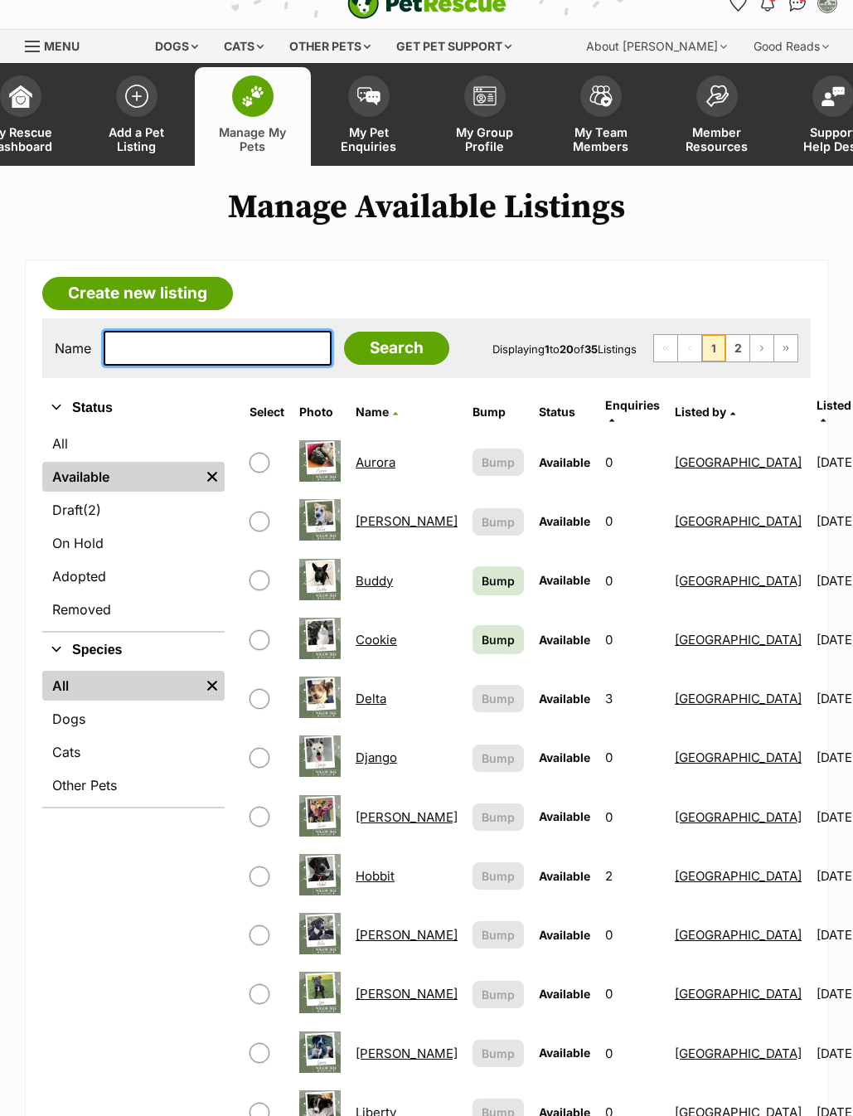
click at [252, 356] on input "text" at bounding box center [218, 348] width 228 height 35
type input "Mer"
click at [373, 364] on input "Search" at bounding box center [396, 348] width 105 height 33
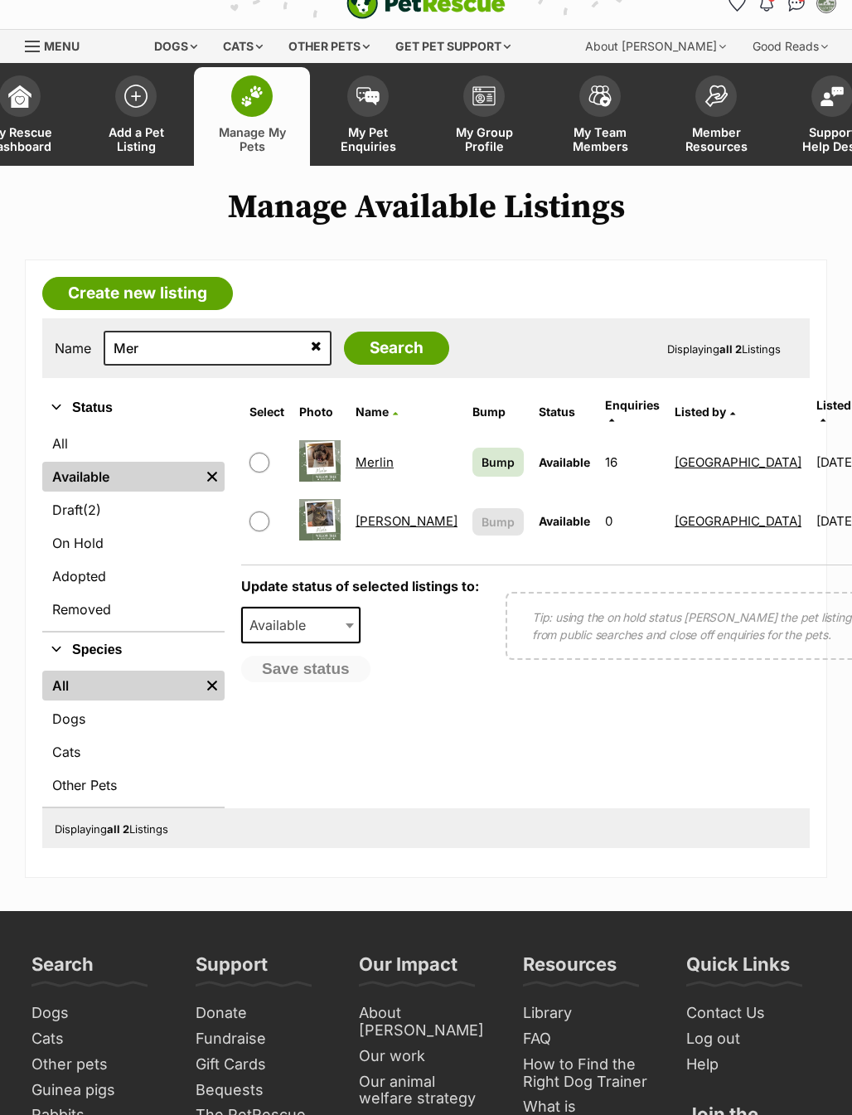
click at [376, 520] on link "[PERSON_NAME]" at bounding box center [407, 521] width 102 height 16
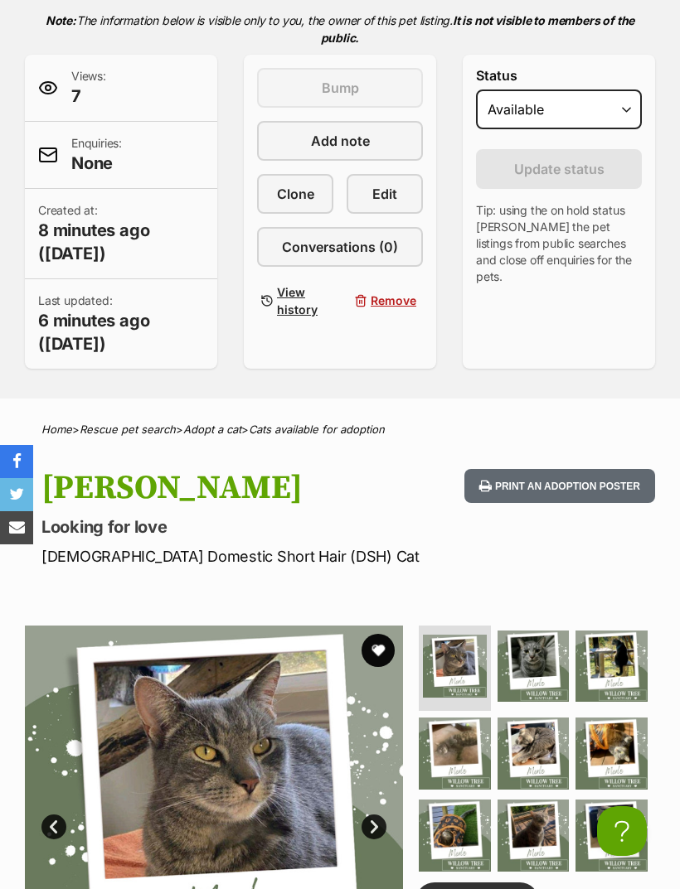
scroll to position [368, 0]
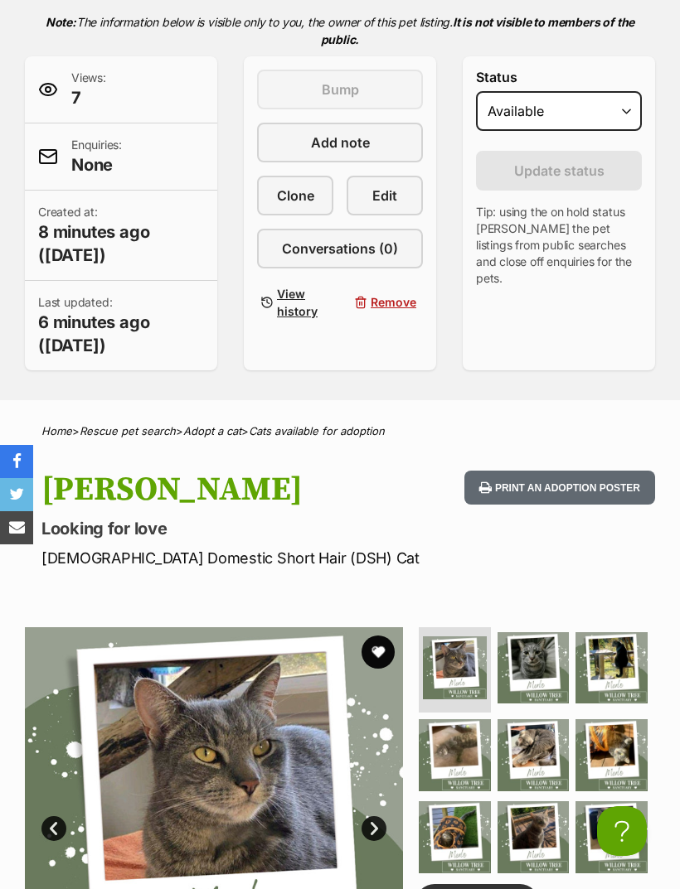
click at [546, 669] on img at bounding box center [533, 669] width 72 height 72
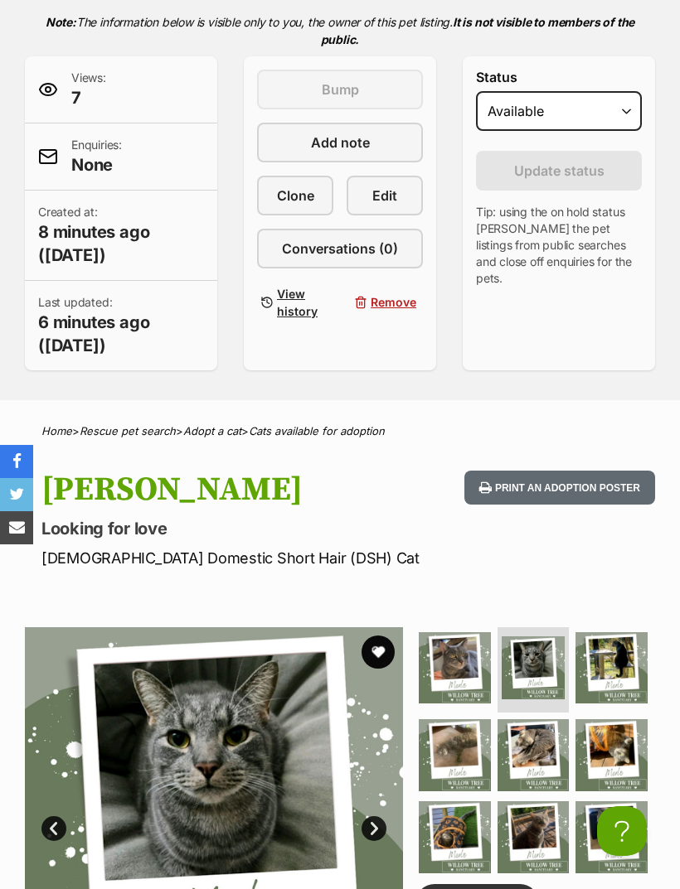
click at [612, 666] on img at bounding box center [611, 669] width 72 height 72
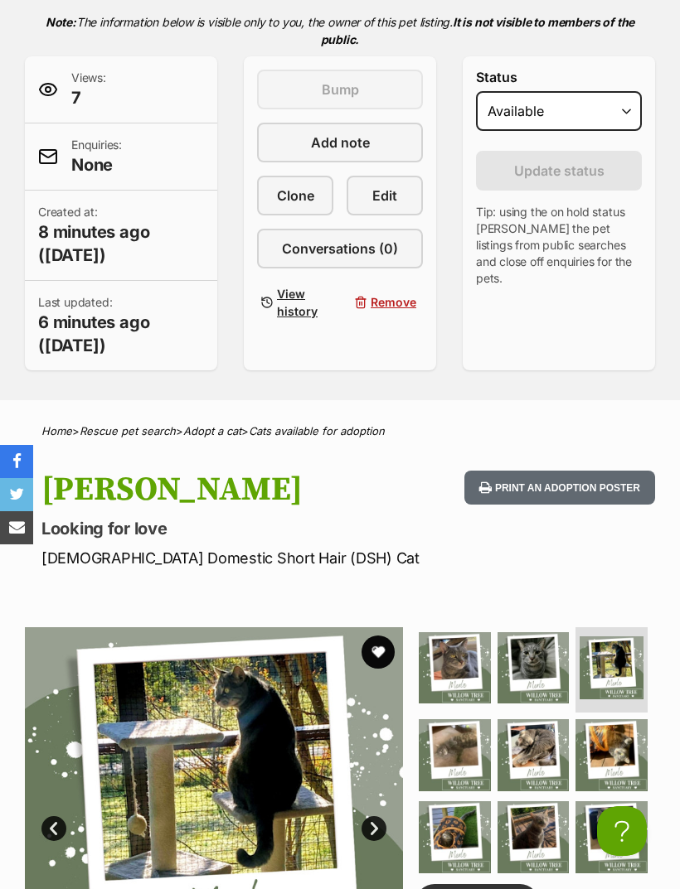
click at [465, 746] on img at bounding box center [455, 756] width 72 height 72
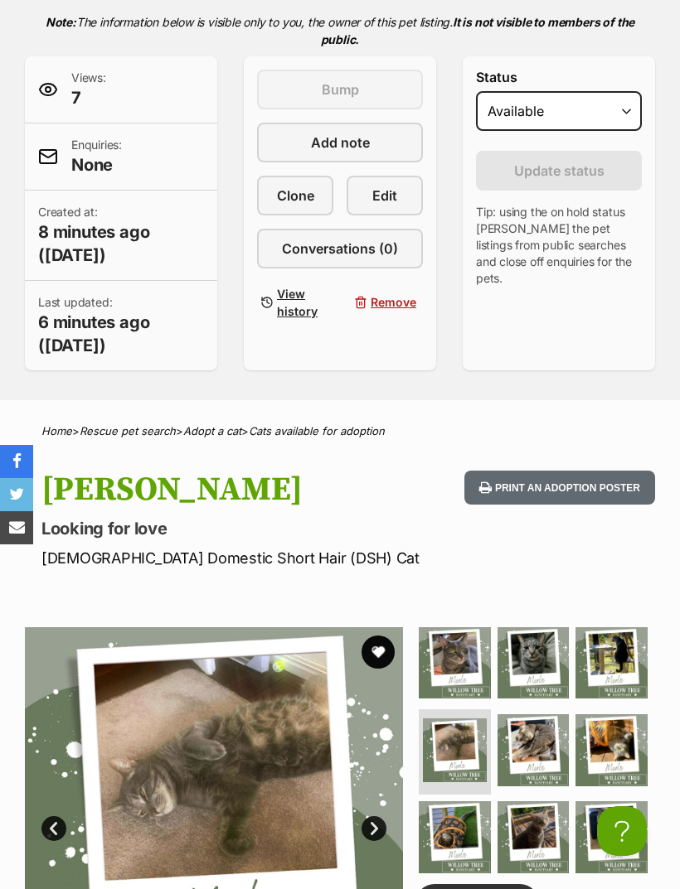
click at [526, 731] on img at bounding box center [533, 751] width 72 height 72
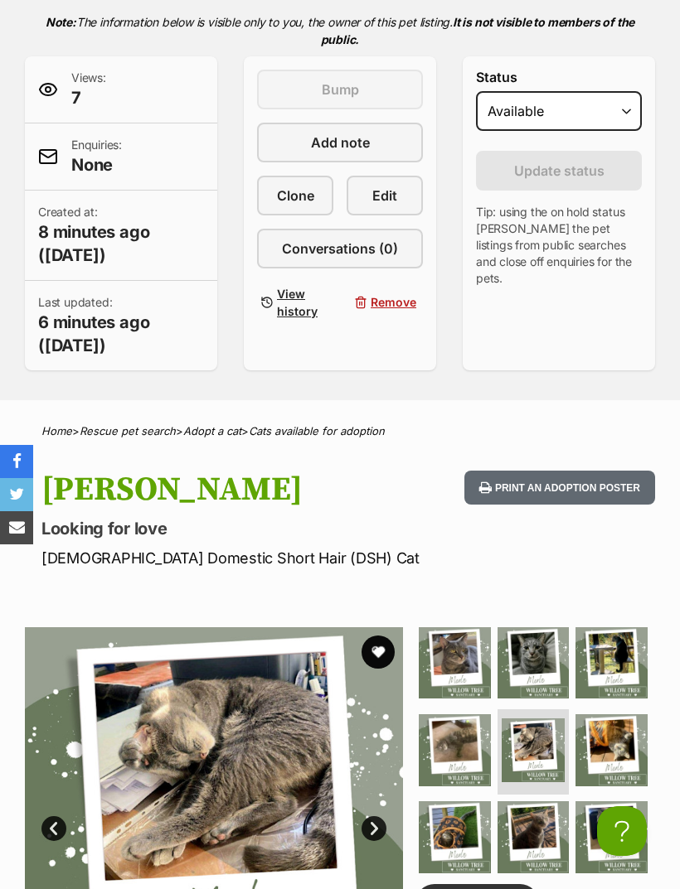
click at [609, 730] on img at bounding box center [611, 751] width 72 height 72
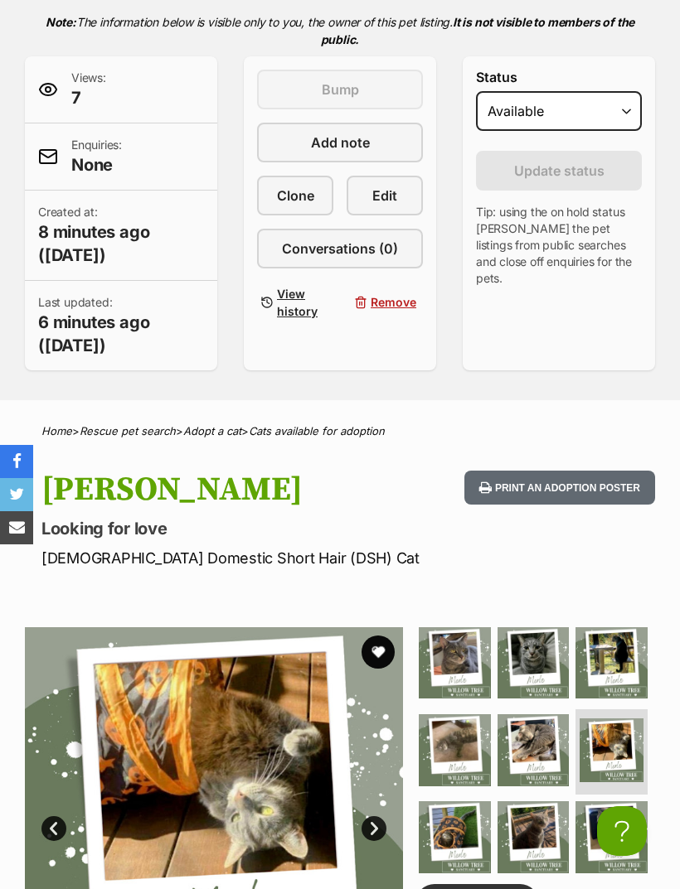
click at [469, 822] on img at bounding box center [455, 838] width 72 height 72
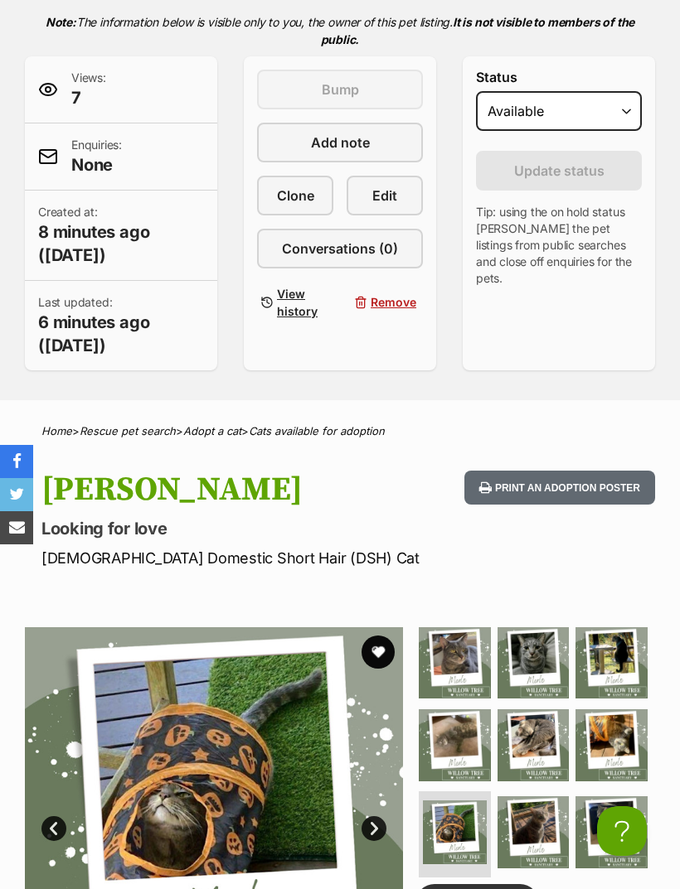
click at [528, 820] on img at bounding box center [533, 833] width 72 height 72
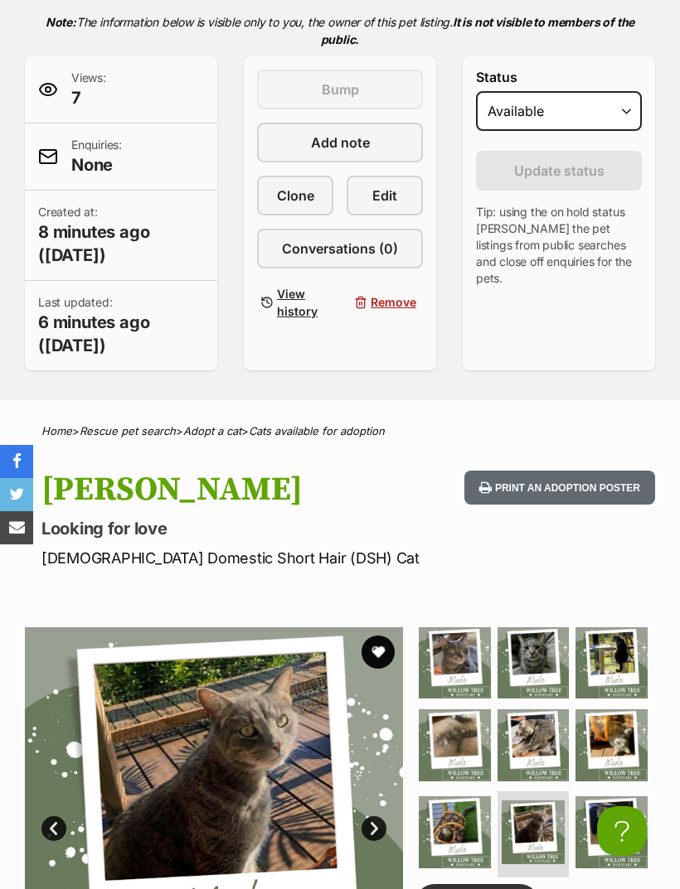
click at [609, 807] on img at bounding box center [611, 833] width 72 height 72
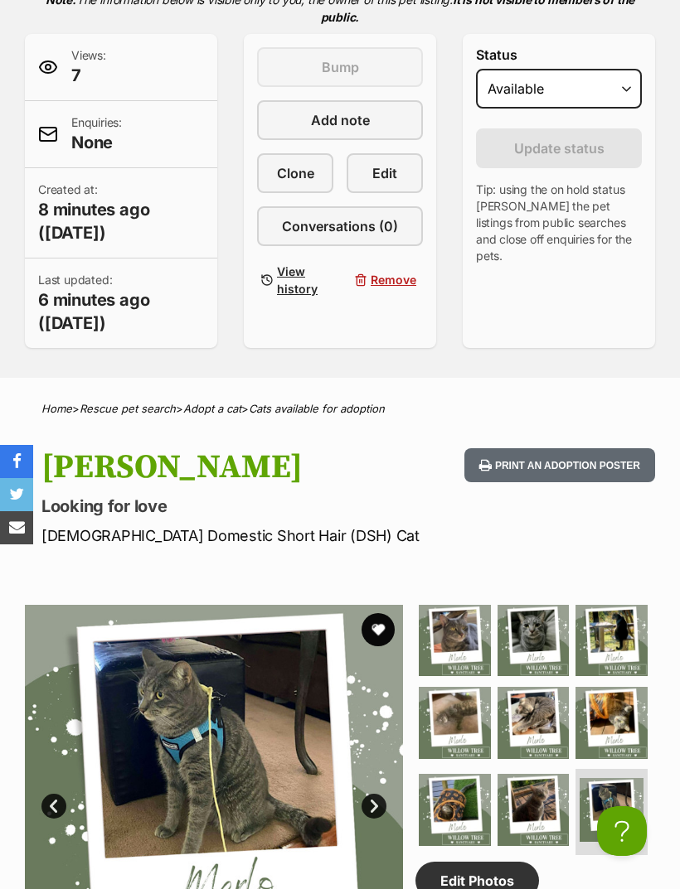
scroll to position [0, 0]
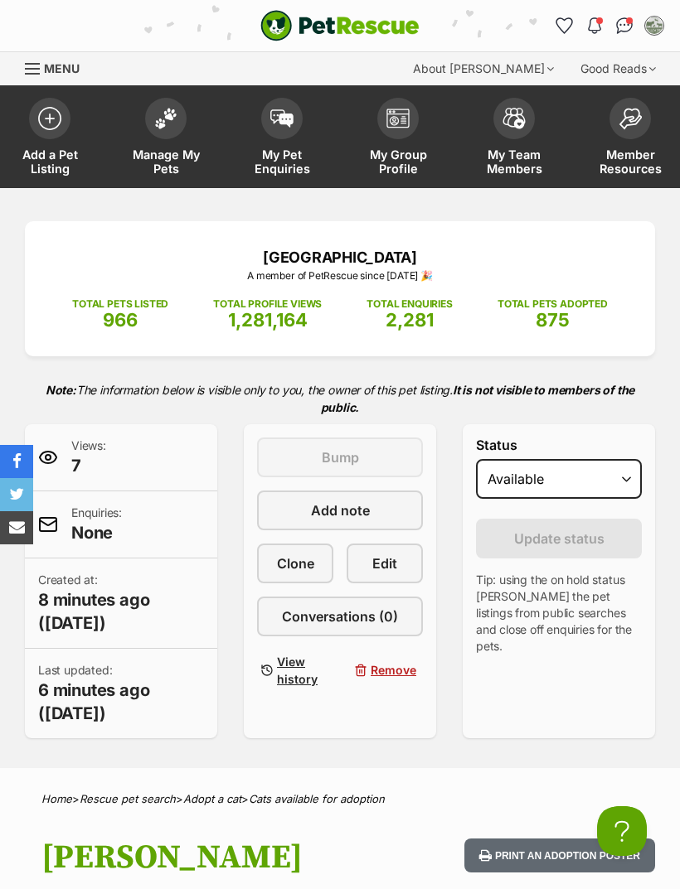
click at [162, 127] on img at bounding box center [165, 119] width 23 height 22
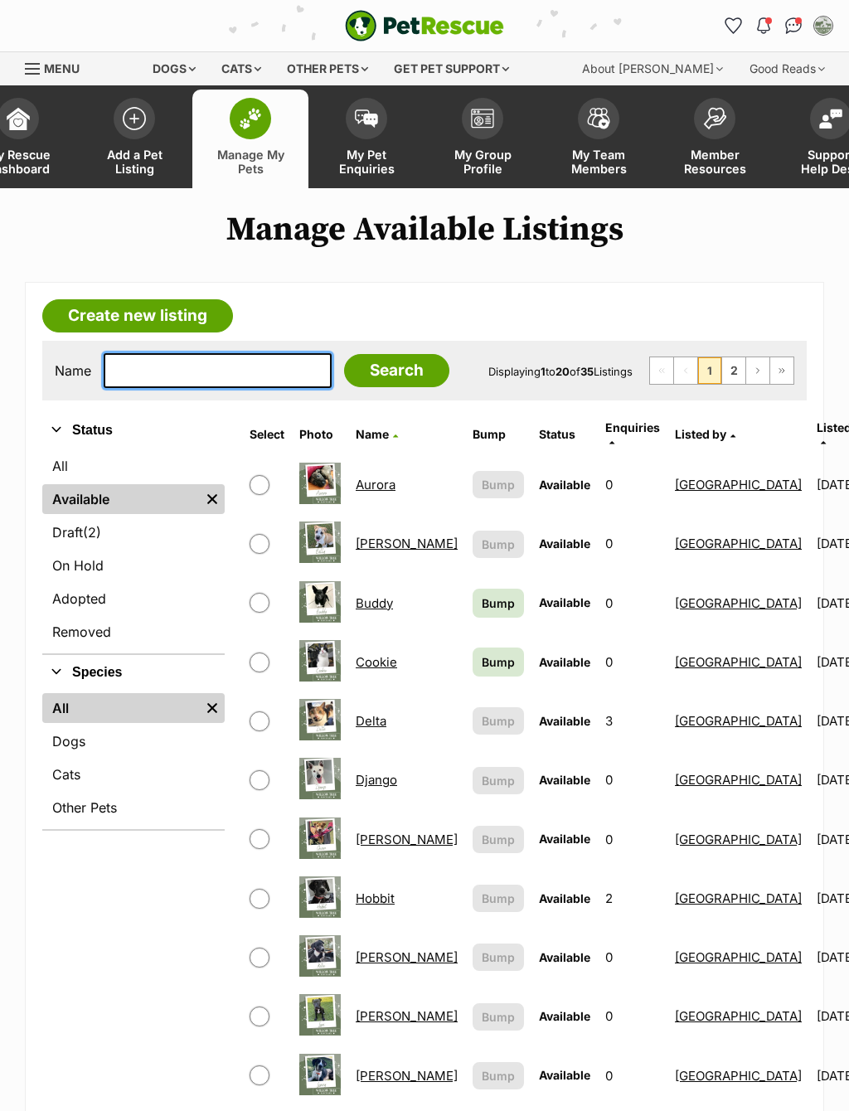
click at [230, 375] on input "text" at bounding box center [218, 370] width 228 height 35
type input "Luc"
click at [356, 375] on input "Search" at bounding box center [396, 370] width 105 height 33
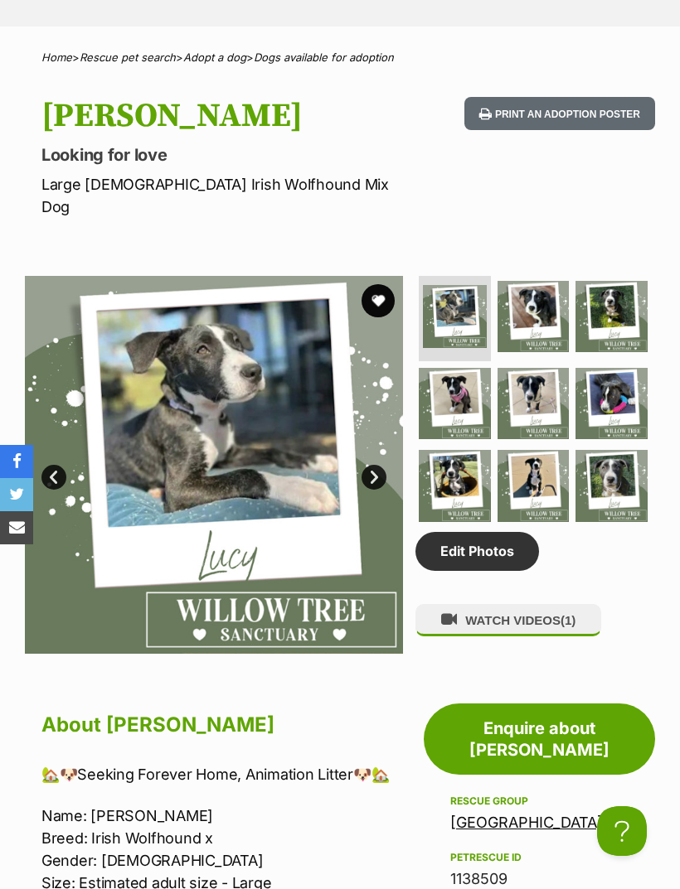
click at [496, 552] on link "Edit Photos" at bounding box center [477, 551] width 124 height 38
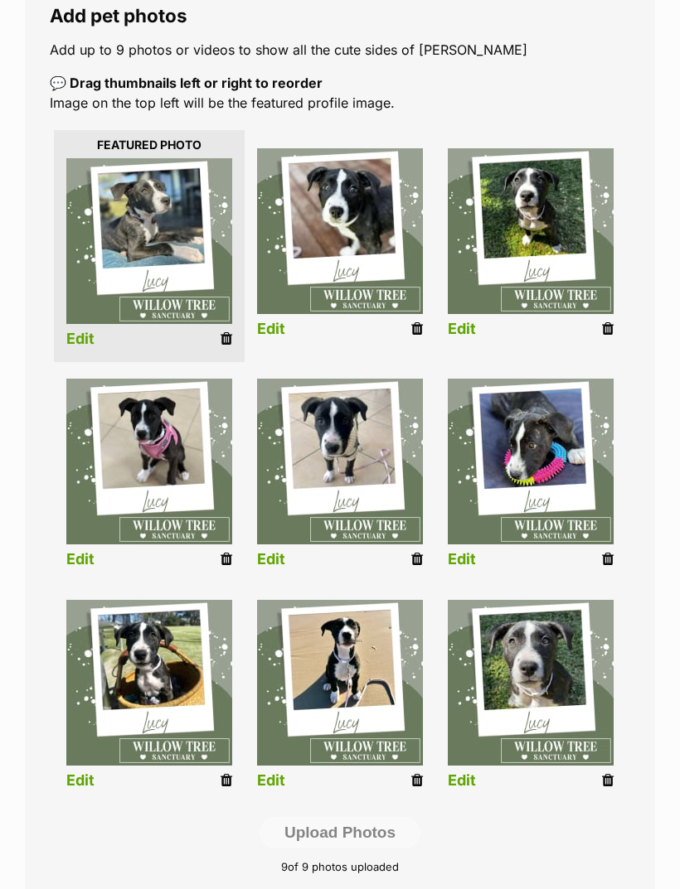
scroll to position [346, 0]
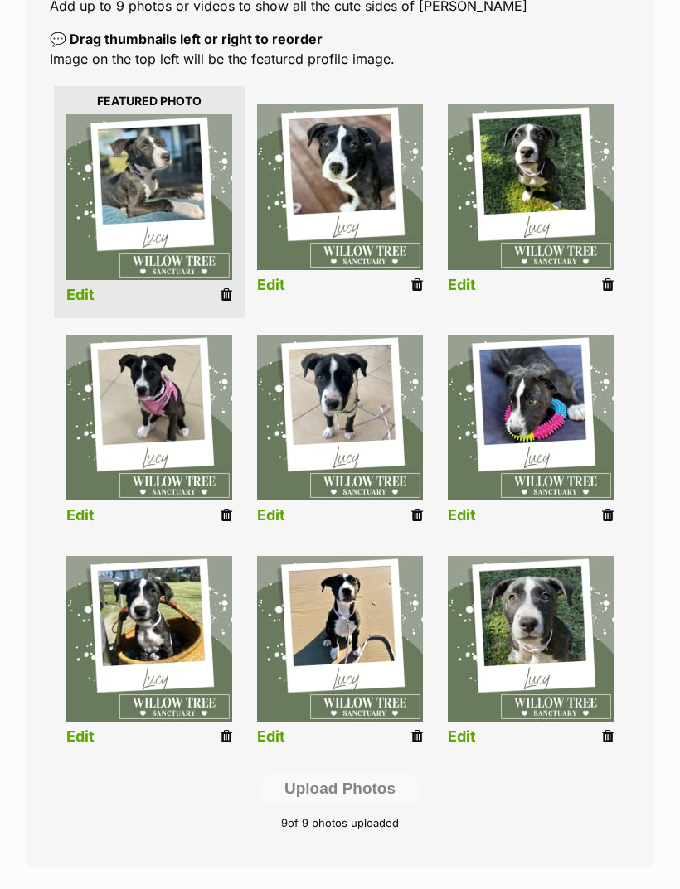
click at [225, 511] on icon at bounding box center [227, 515] width 12 height 15
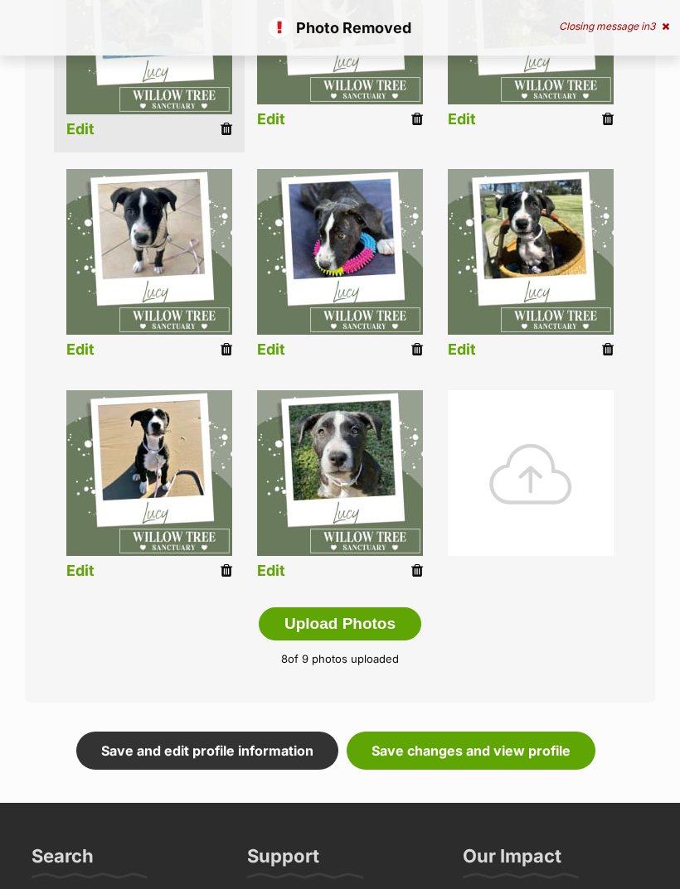
scroll to position [509, 0]
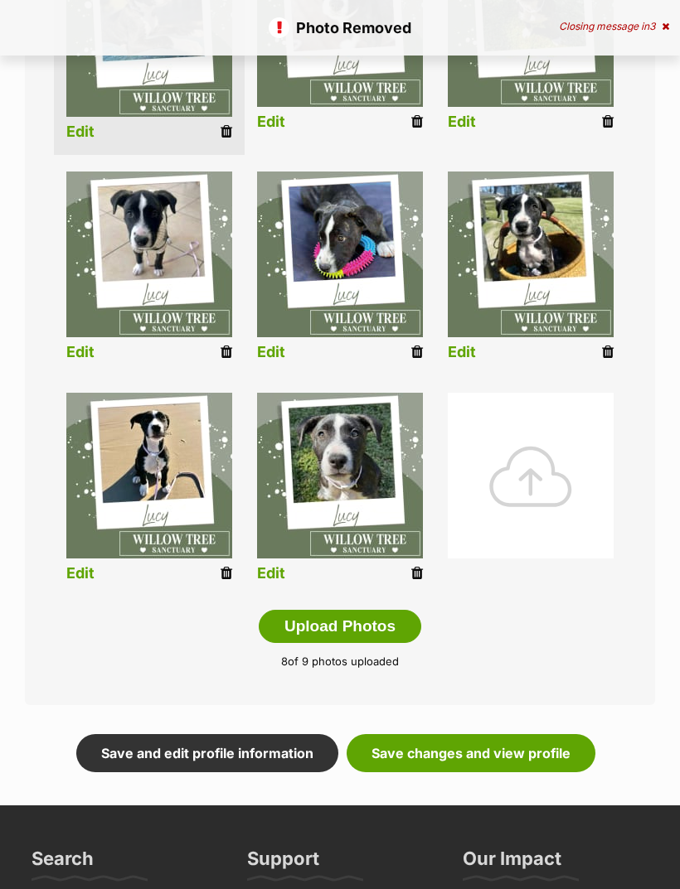
click at [528, 469] on div at bounding box center [531, 476] width 166 height 166
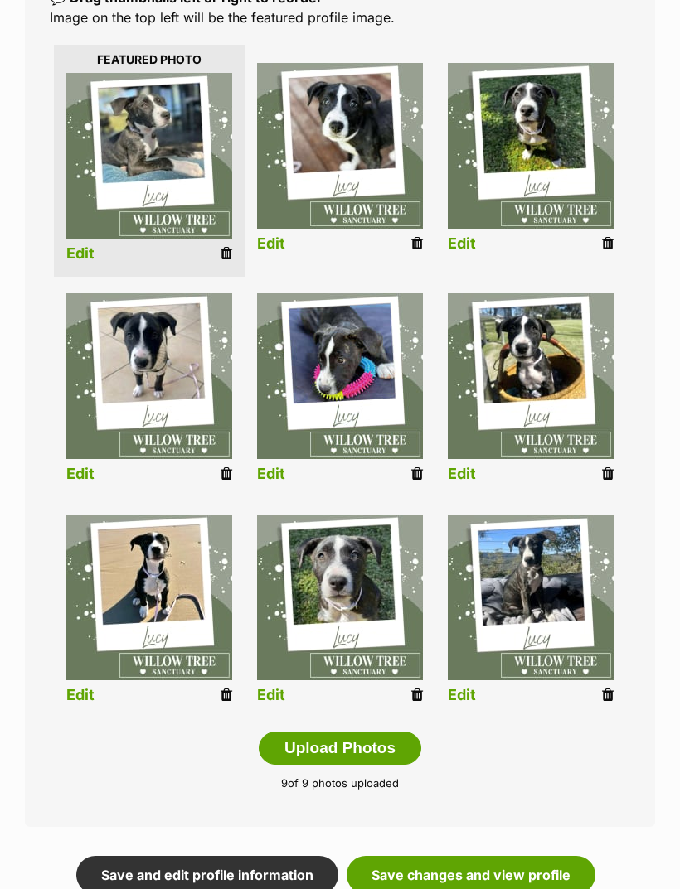
scroll to position [383, 0]
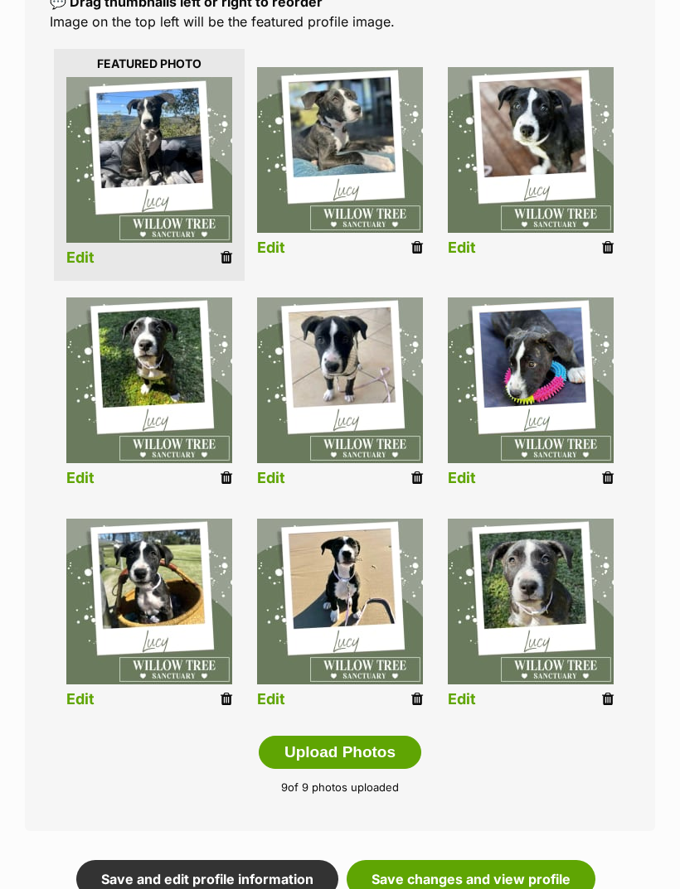
click at [540, 877] on link "Save changes and view profile" at bounding box center [471, 879] width 249 height 38
